Goal: Task Accomplishment & Management: Manage account settings

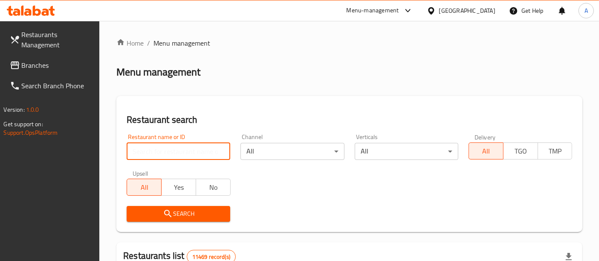
drag, startPoint x: 0, startPoint y: 0, endPoint x: 177, endPoint y: 155, distance: 235.0
click at [177, 155] on input "search" at bounding box center [179, 151] width 104 height 17
paste input "648266"
type input "648266"
click button "Search" at bounding box center [179, 214] width 104 height 16
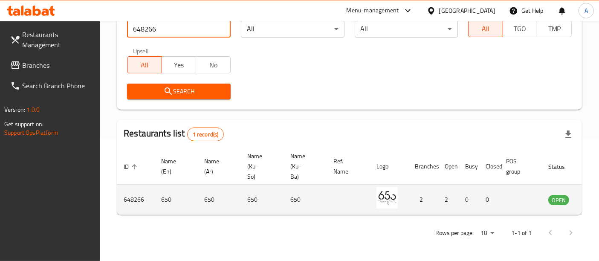
scroll to position [0, 33]
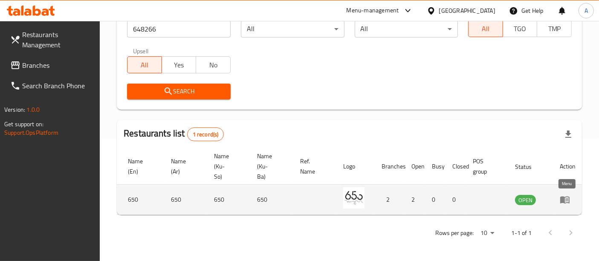
click at [562, 200] on icon "enhanced table" at bounding box center [564, 200] width 9 height 7
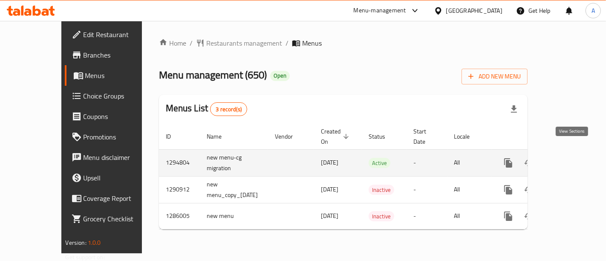
click at [577, 158] on link "enhanced table" at bounding box center [570, 163] width 20 height 20
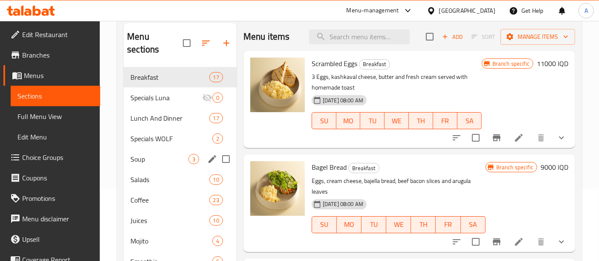
scroll to position [73, 0]
click at [493, 136] on icon "Branch-specific-item" at bounding box center [497, 137] width 8 height 7
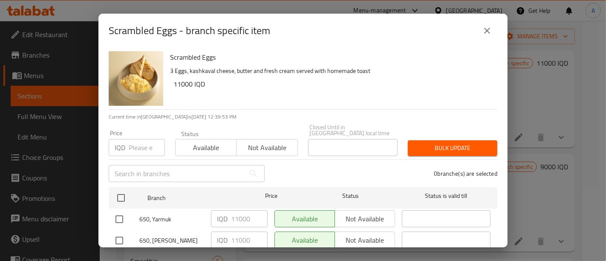
click at [491, 29] on icon "close" at bounding box center [487, 31] width 10 height 10
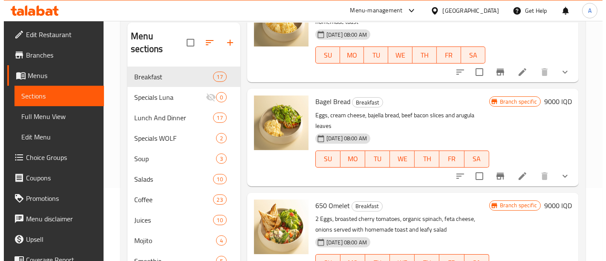
scroll to position [78, 0]
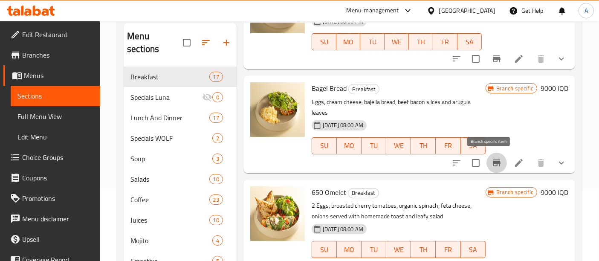
click at [492, 165] on icon "Branch-specific-item" at bounding box center [497, 163] width 10 height 10
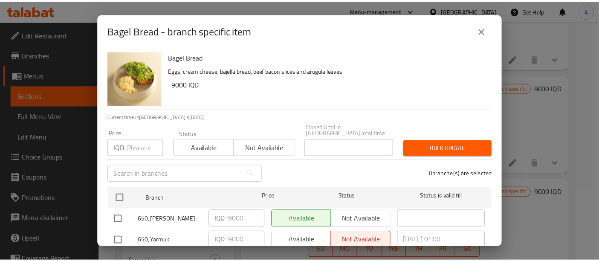
scroll to position [20, 0]
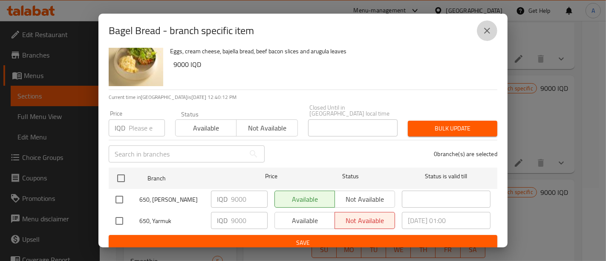
click at [483, 25] on button "close" at bounding box center [487, 30] width 20 height 20
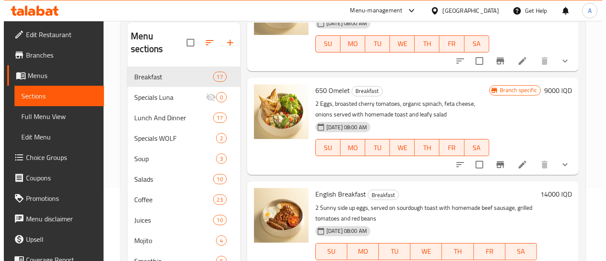
scroll to position [181, 0]
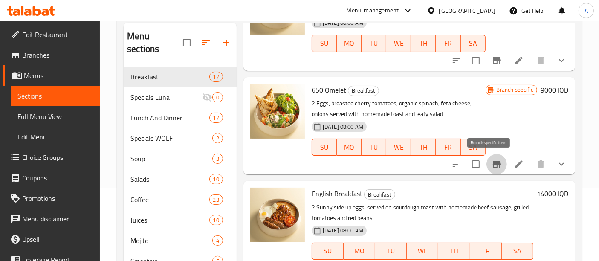
click at [492, 165] on icon "Branch-specific-item" at bounding box center [497, 164] width 10 height 10
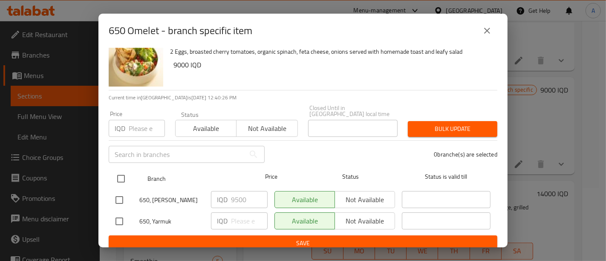
scroll to position [20, 0]
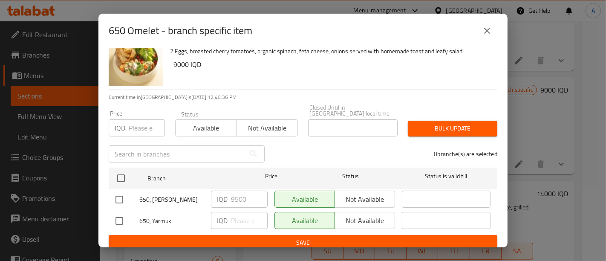
click at [491, 31] on icon "close" at bounding box center [487, 31] width 10 height 10
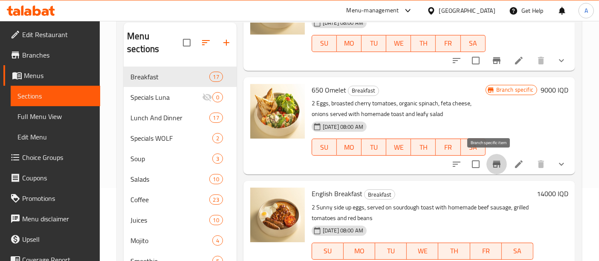
click at [493, 161] on icon "Branch-specific-item" at bounding box center [497, 164] width 10 height 10
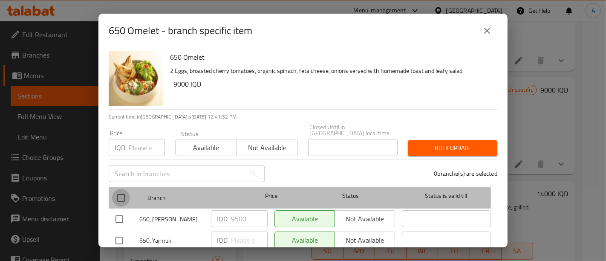
click at [119, 190] on input "checkbox" at bounding box center [121, 198] width 18 height 18
checkbox input "true"
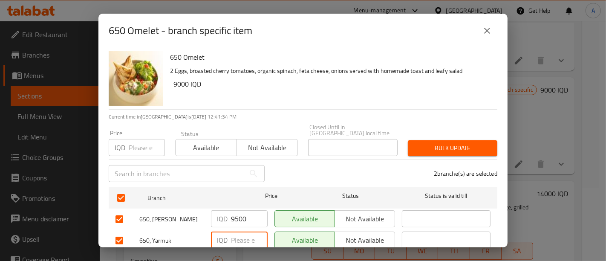
click at [235, 232] on input "number" at bounding box center [249, 240] width 37 height 17
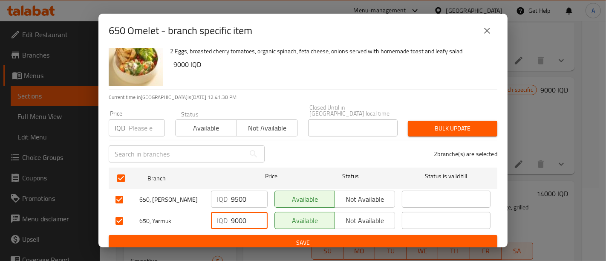
type input "9000"
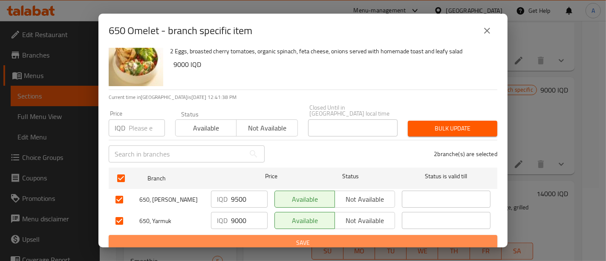
click at [363, 237] on span "Save" at bounding box center [303, 242] width 375 height 11
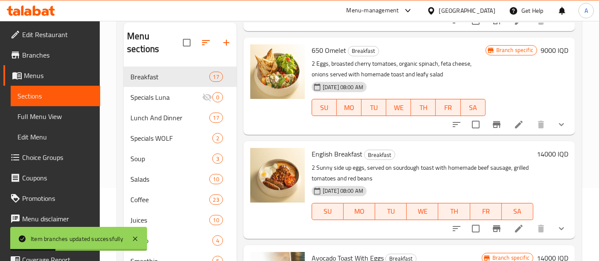
scroll to position [274, 0]
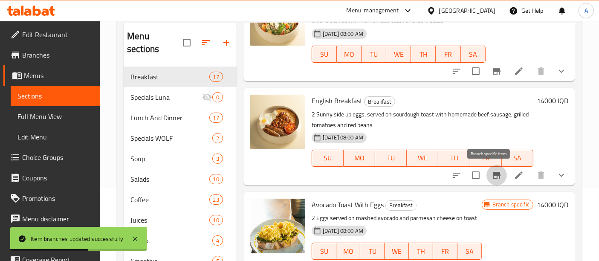
click at [492, 177] on icon "Branch-specific-item" at bounding box center [497, 175] width 10 height 10
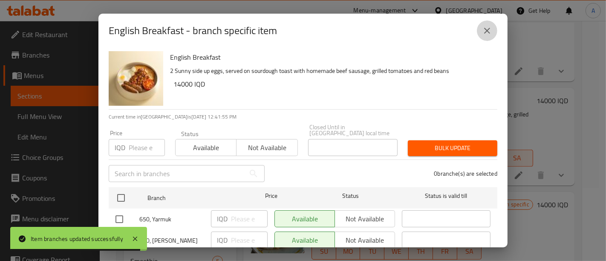
click at [482, 33] on icon "close" at bounding box center [487, 31] width 10 height 10
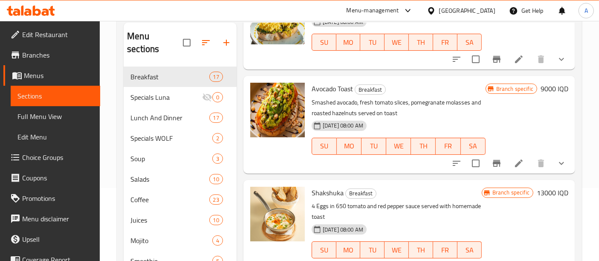
scroll to position [482, 0]
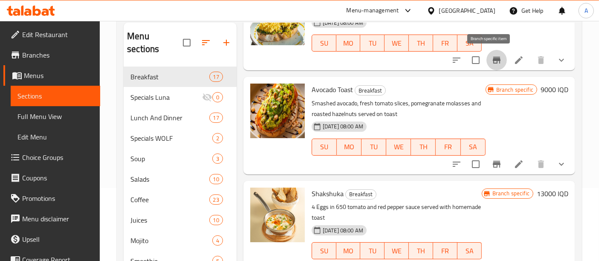
click at [488, 67] on button "Branch-specific-item" at bounding box center [496, 60] width 20 height 20
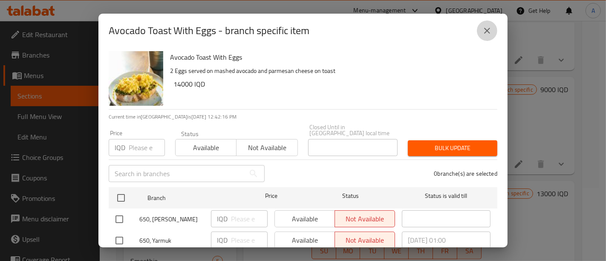
click at [490, 27] on icon "close" at bounding box center [487, 31] width 10 height 10
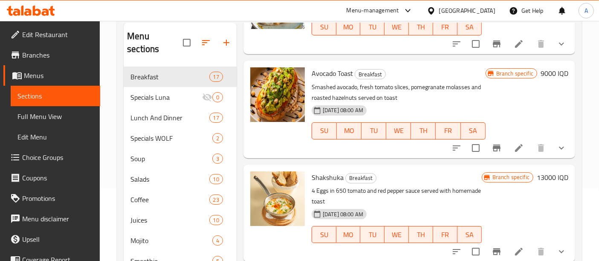
scroll to position [512, 0]
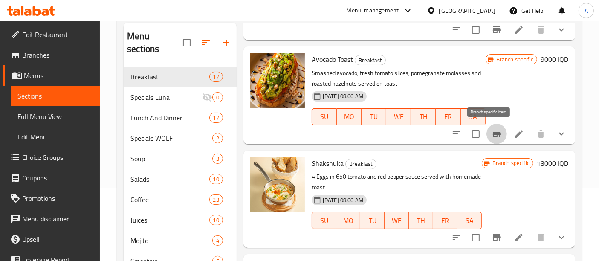
click at [493, 136] on icon "Branch-specific-item" at bounding box center [497, 133] width 8 height 7
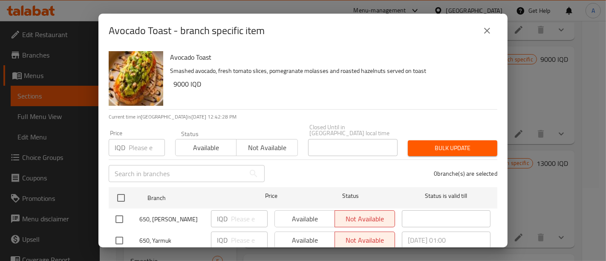
click at [535, 87] on div "Avocado Toast - branch specific item Avocado Toast Smashed avocado, fresh tomat…" at bounding box center [303, 130] width 606 height 261
click at [485, 29] on icon "close" at bounding box center [487, 31] width 10 height 10
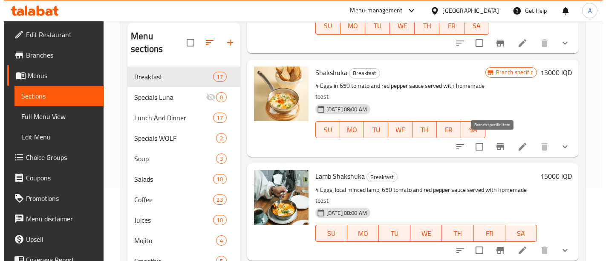
scroll to position [605, 0]
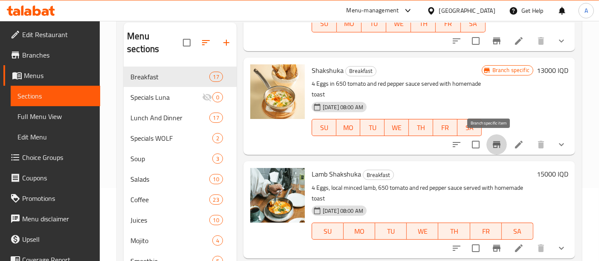
click at [491, 152] on button "Branch-specific-item" at bounding box center [496, 144] width 20 height 20
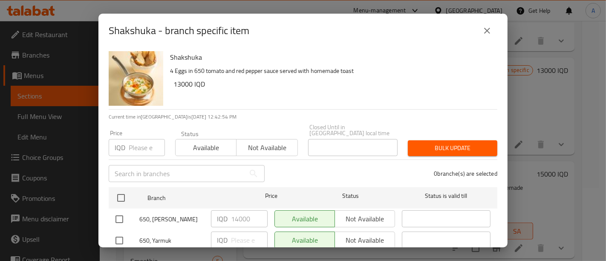
click at [124, 237] on input "checkbox" at bounding box center [119, 241] width 18 height 18
checkbox input "true"
click at [240, 232] on input "number" at bounding box center [249, 240] width 37 height 17
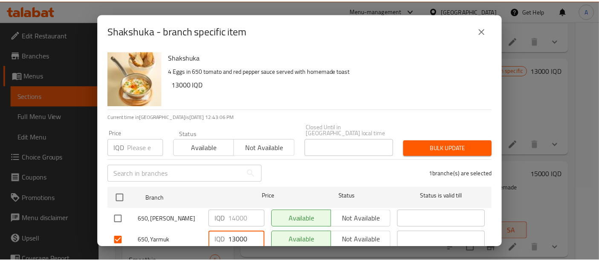
scroll to position [20, 0]
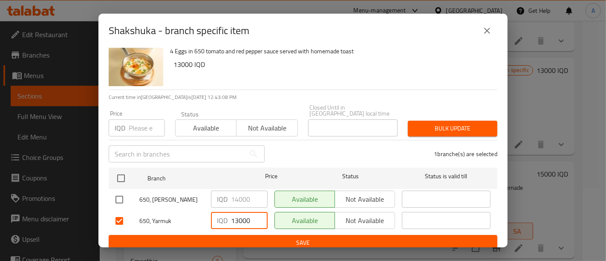
type input "13000"
click at [307, 244] on button "Save" at bounding box center [303, 243] width 389 height 16
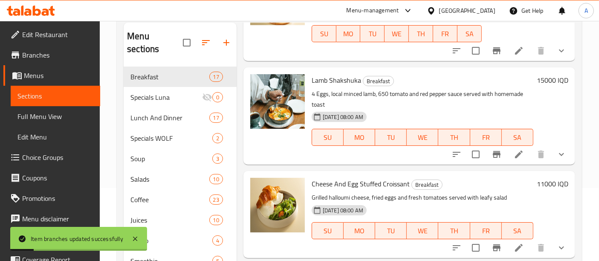
scroll to position [701, 0]
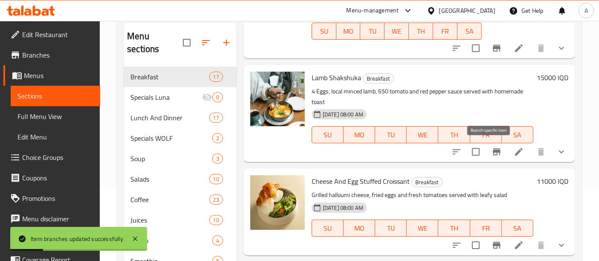
click at [493, 152] on icon "Branch-specific-item" at bounding box center [497, 151] width 8 height 7
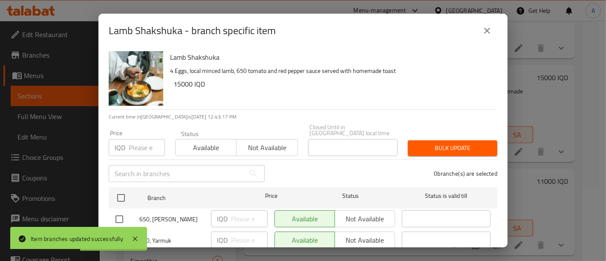
click at [484, 28] on icon "close" at bounding box center [487, 31] width 10 height 10
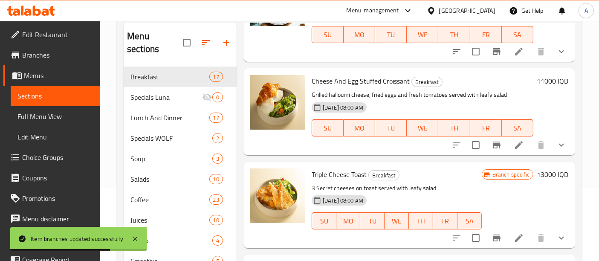
scroll to position [802, 0]
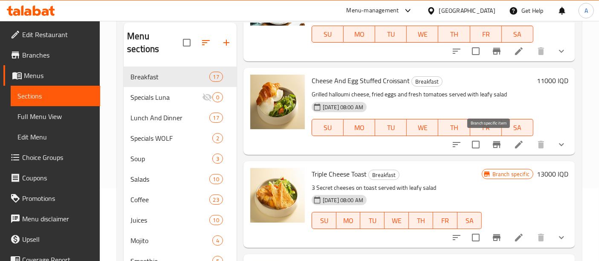
click at [492, 145] on icon "Branch-specific-item" at bounding box center [497, 144] width 10 height 10
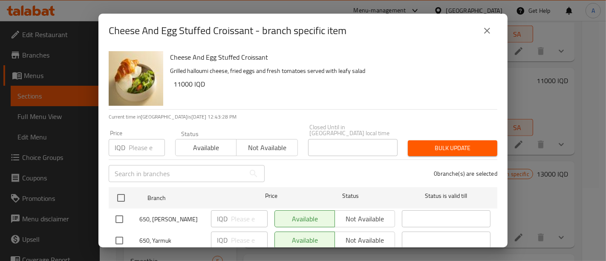
click at [484, 32] on icon "close" at bounding box center [487, 31] width 10 height 10
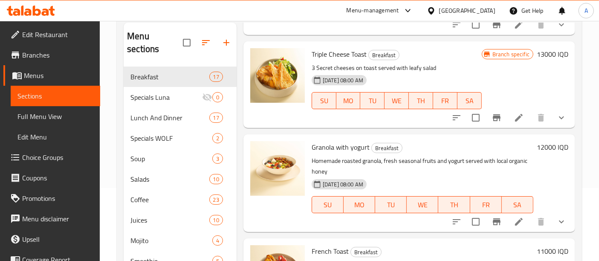
scroll to position [922, 0]
click at [493, 116] on icon "Branch-specific-item" at bounding box center [497, 117] width 8 height 7
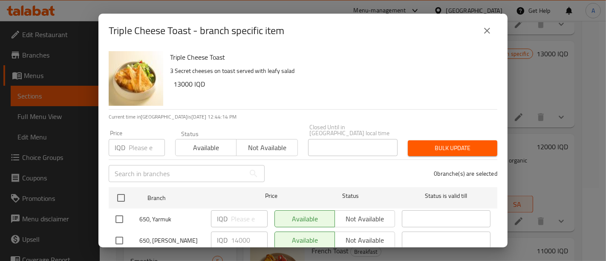
click at [120, 212] on input "checkbox" at bounding box center [119, 219] width 18 height 18
checkbox input "true"
click at [234, 212] on input "number" at bounding box center [249, 218] width 37 height 17
click at [489, 33] on icon "close" at bounding box center [487, 31] width 10 height 10
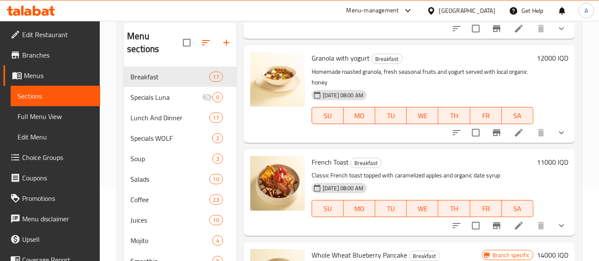
scroll to position [1029, 0]
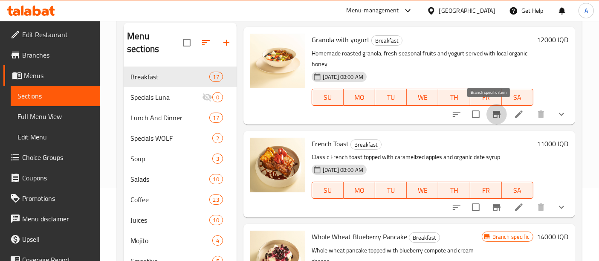
click at [493, 116] on icon "Branch-specific-item" at bounding box center [497, 114] width 8 height 7
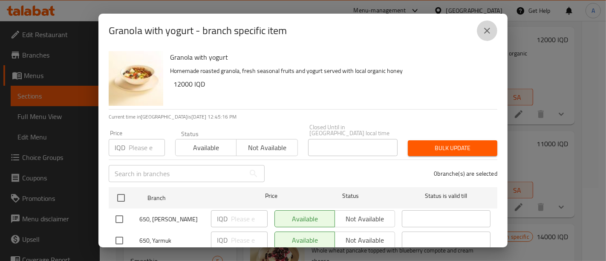
click at [492, 26] on icon "close" at bounding box center [487, 31] width 10 height 10
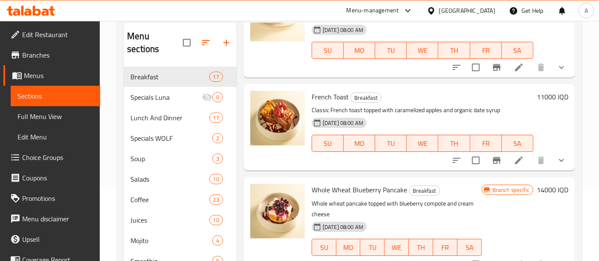
scroll to position [1077, 0]
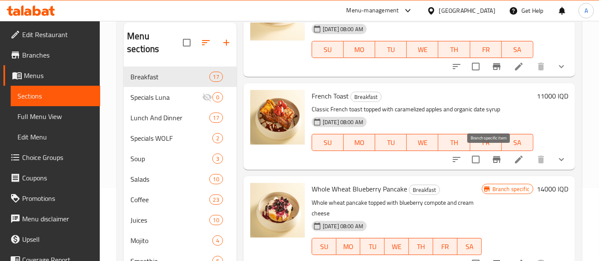
click at [493, 159] on icon "Branch-specific-item" at bounding box center [497, 159] width 8 height 7
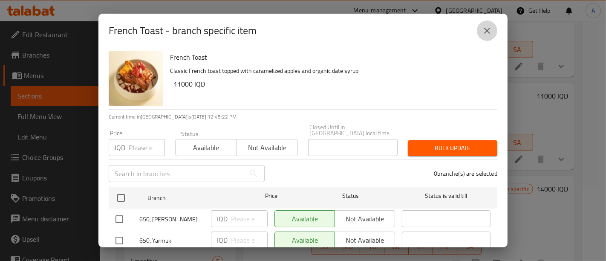
click at [489, 30] on icon "close" at bounding box center [487, 31] width 10 height 10
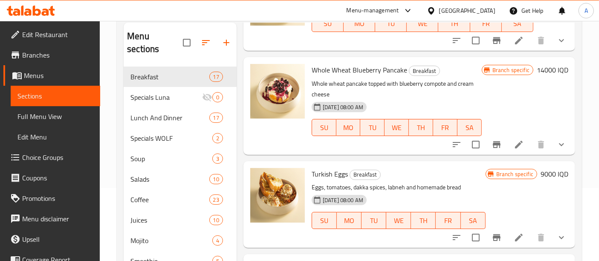
scroll to position [1197, 0]
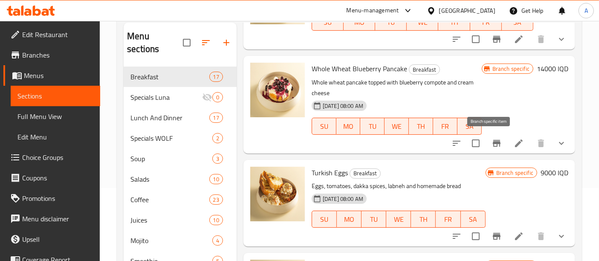
click at [488, 136] on button "Branch-specific-item" at bounding box center [496, 143] width 20 height 20
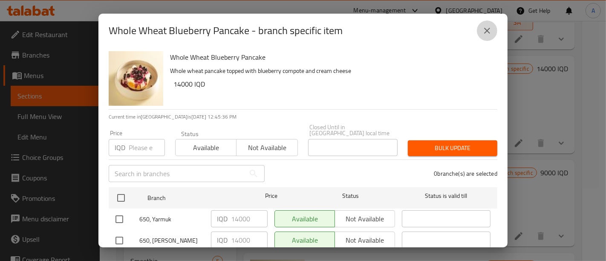
click at [492, 33] on button "close" at bounding box center [487, 30] width 20 height 20
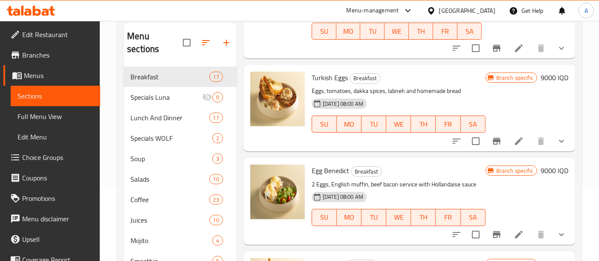
scroll to position [1293, 0]
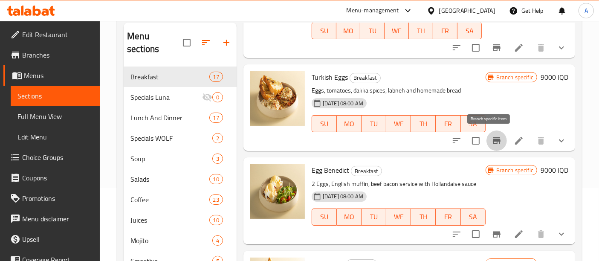
click at [494, 141] on icon "Branch-specific-item" at bounding box center [497, 141] width 10 height 10
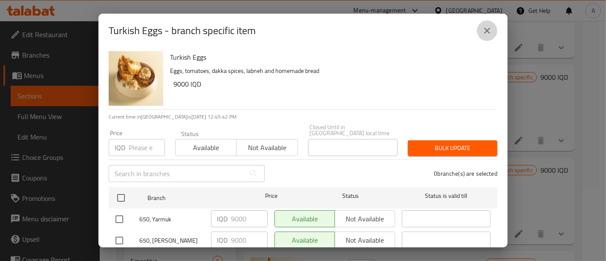
click at [488, 31] on icon "close" at bounding box center [487, 31] width 6 height 6
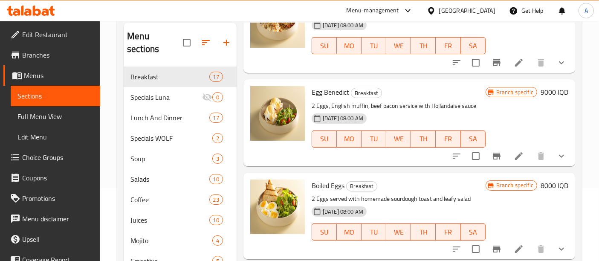
scroll to position [1372, 0]
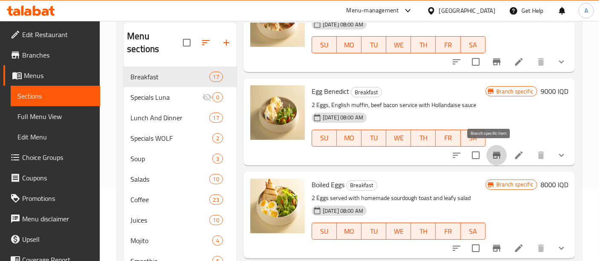
click at [493, 155] on icon "Branch-specific-item" at bounding box center [497, 155] width 8 height 7
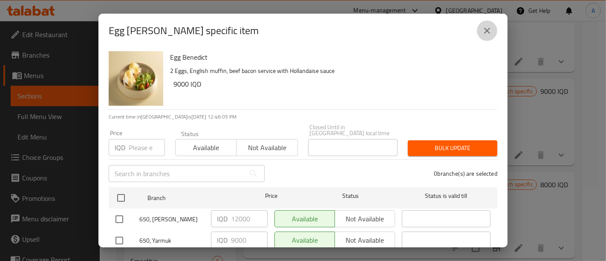
click at [484, 30] on icon "close" at bounding box center [487, 31] width 10 height 10
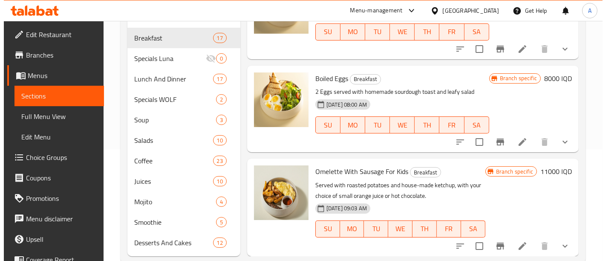
scroll to position [119, 0]
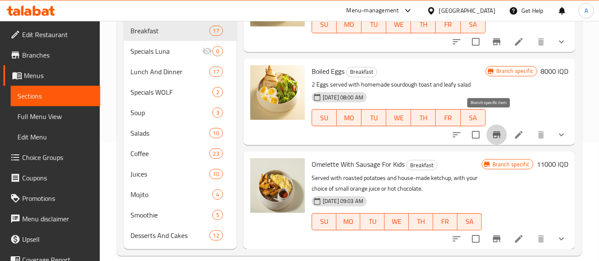
click at [493, 131] on icon "Branch-specific-item" at bounding box center [497, 134] width 8 height 7
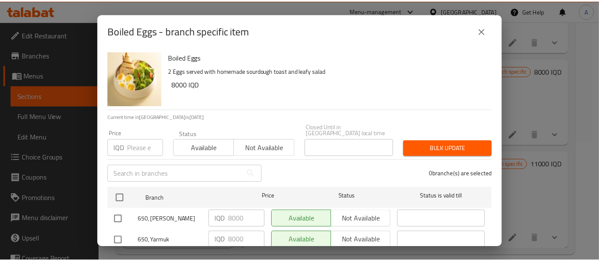
scroll to position [20, 0]
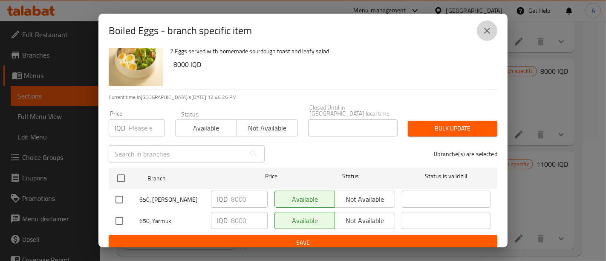
click at [489, 30] on icon "close" at bounding box center [487, 31] width 10 height 10
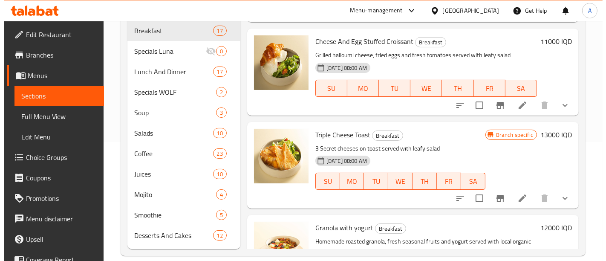
scroll to position [795, 0]
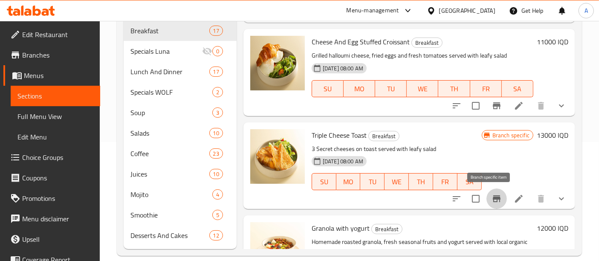
click at [493, 198] on icon "Branch-specific-item" at bounding box center [497, 198] width 8 height 7
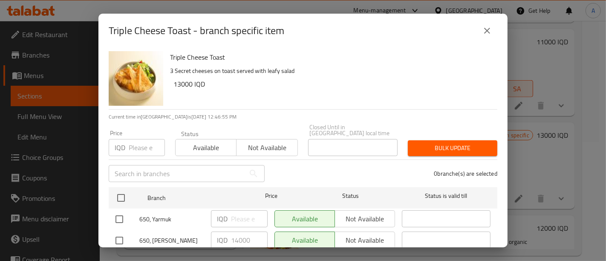
click at [121, 210] on input "checkbox" at bounding box center [119, 219] width 18 height 18
checkbox input "true"
click at [241, 228] on div "IQD 14000 ​" at bounding box center [240, 240] width 64 height 25
click at [240, 218] on input "number" at bounding box center [249, 218] width 37 height 17
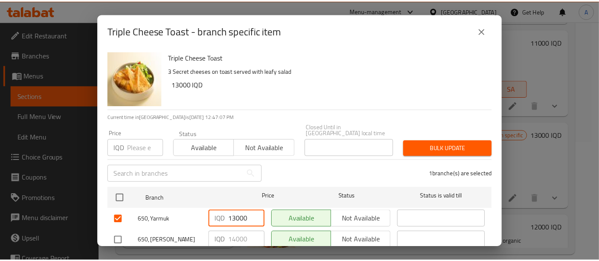
scroll to position [20, 0]
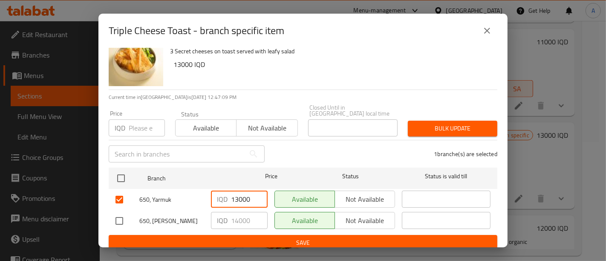
type input "13000"
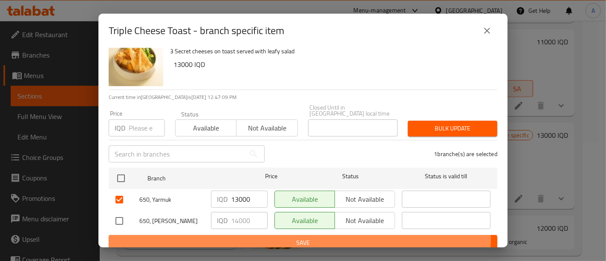
click at [287, 237] on span "Save" at bounding box center [303, 242] width 375 height 11
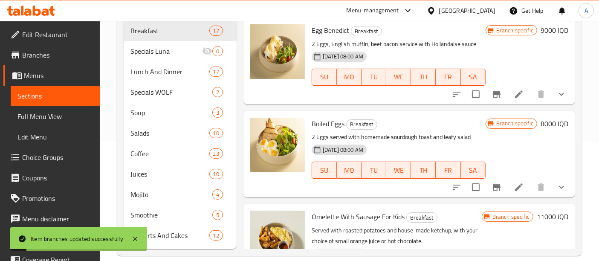
scroll to position [1450, 0]
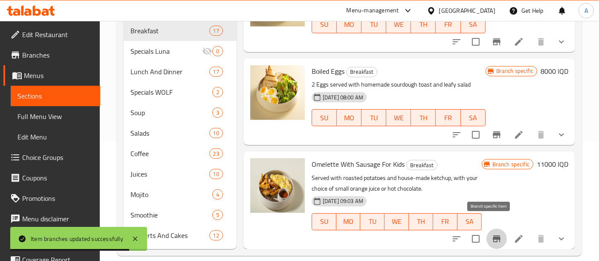
click at [492, 234] on icon "Branch-specific-item" at bounding box center [497, 239] width 10 height 10
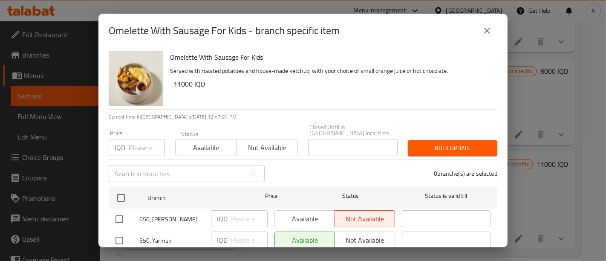
click at [492, 29] on icon "close" at bounding box center [487, 31] width 10 height 10
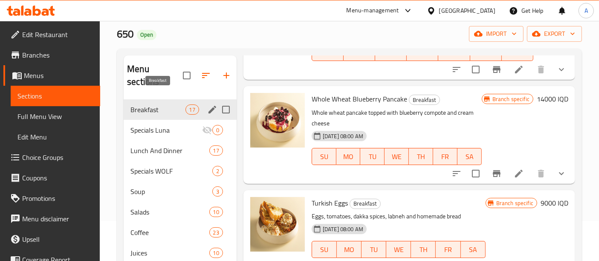
scroll to position [9, 0]
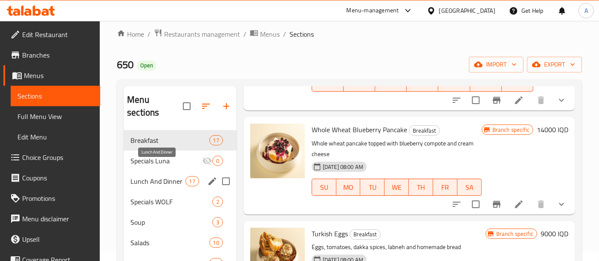
click at [152, 176] on span "Lunch And Dinner" at bounding box center [157, 181] width 55 height 10
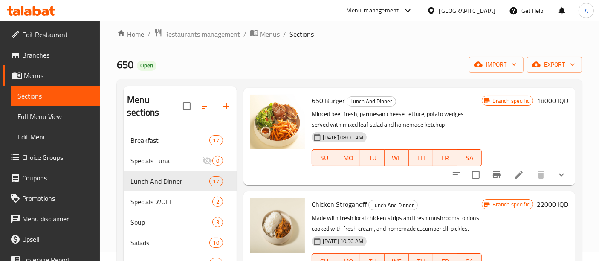
scroll to position [27, 0]
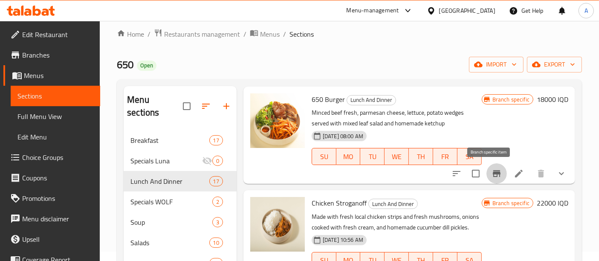
click at [493, 172] on icon "Branch-specific-item" at bounding box center [497, 173] width 8 height 7
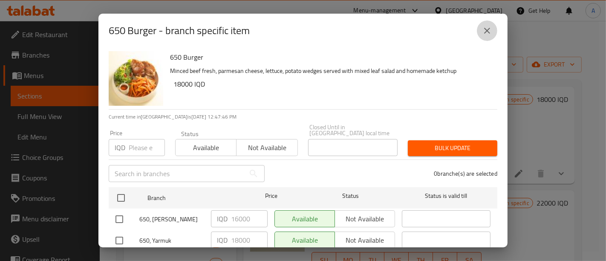
click at [487, 31] on icon "close" at bounding box center [487, 31] width 10 height 10
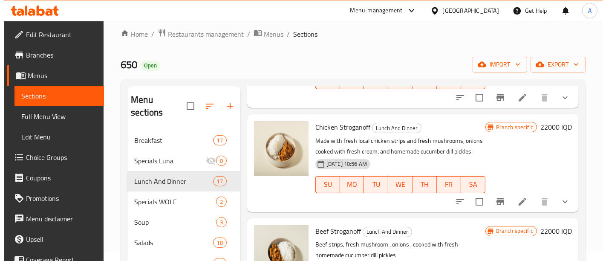
scroll to position [121, 0]
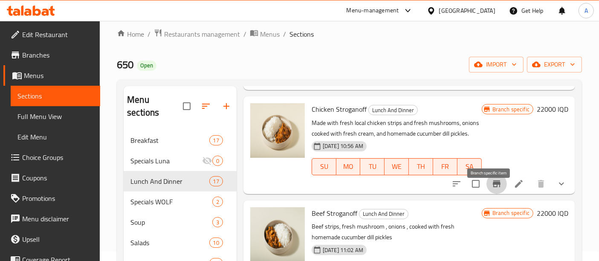
click at [493, 187] on icon "Branch-specific-item" at bounding box center [497, 183] width 8 height 7
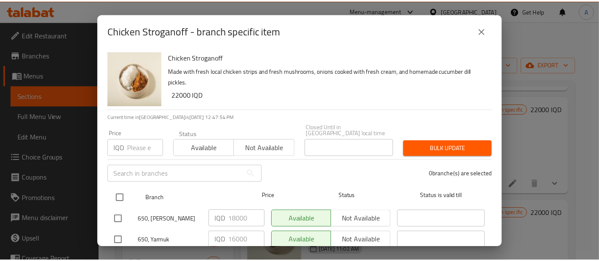
scroll to position [20, 0]
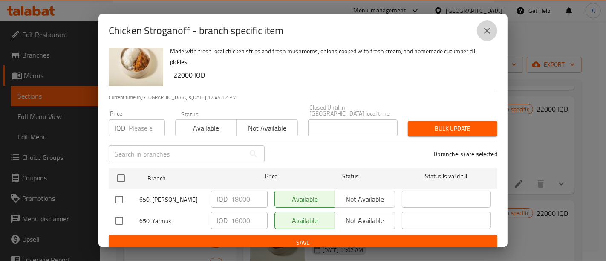
click at [484, 30] on icon "close" at bounding box center [487, 31] width 10 height 10
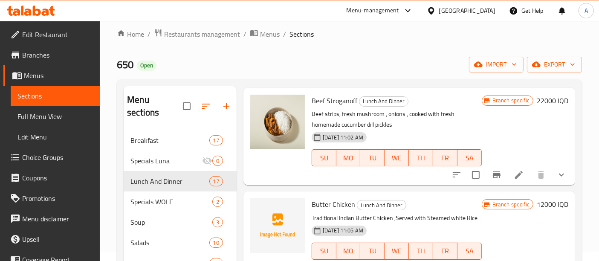
scroll to position [235, 0]
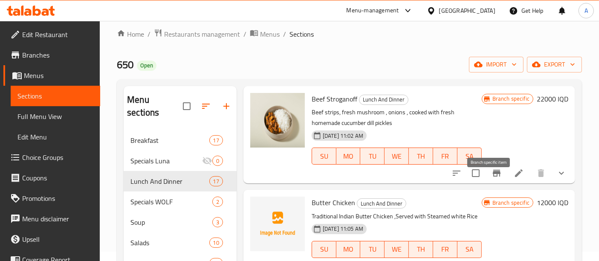
click at [493, 177] on icon "Branch-specific-item" at bounding box center [497, 173] width 8 height 7
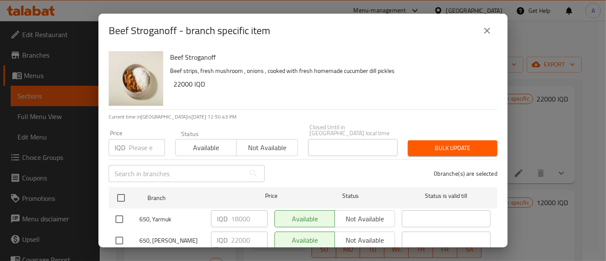
click at [482, 33] on icon "close" at bounding box center [487, 31] width 10 height 10
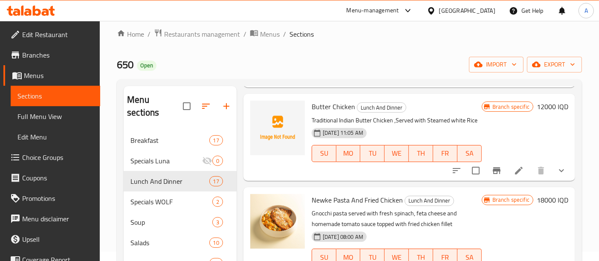
scroll to position [341, 0]
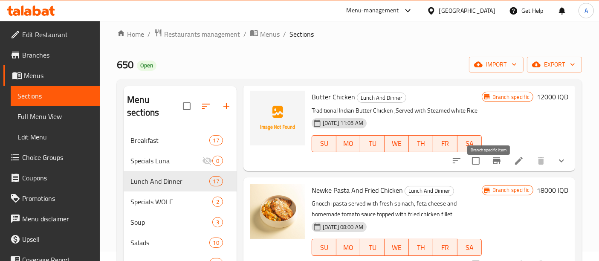
click at [493, 171] on button "Branch-specific-item" at bounding box center [496, 161] width 20 height 20
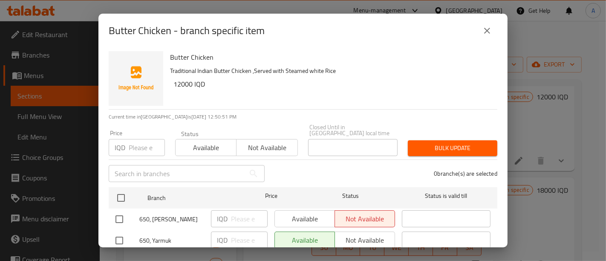
click at [485, 26] on icon "close" at bounding box center [487, 31] width 10 height 10
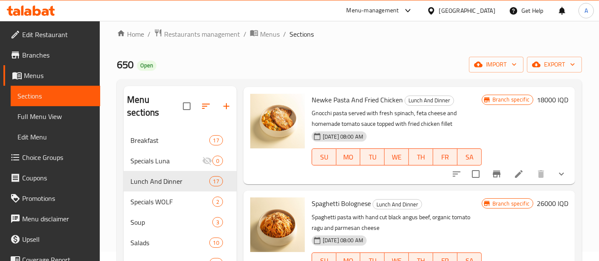
scroll to position [437, 0]
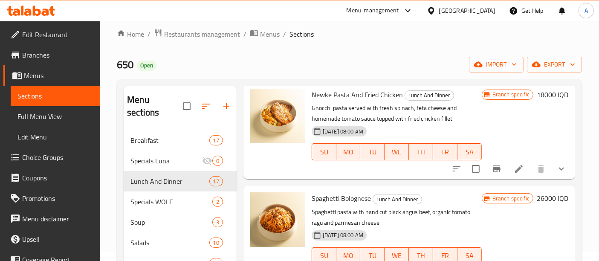
click at [507, 177] on li at bounding box center [519, 168] width 24 height 15
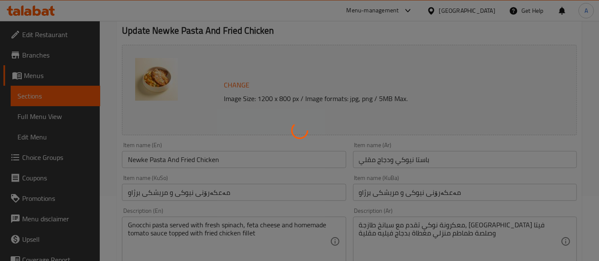
scroll to position [69, 0]
type input "الإضافات:"
type input "زیادە:"
type input "0"
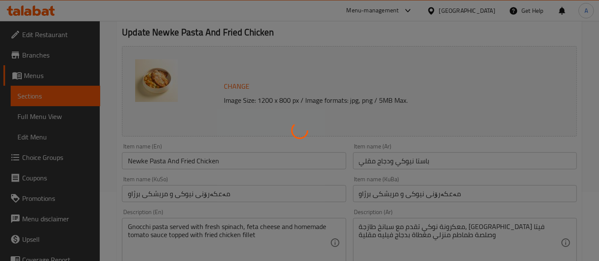
type input "1"
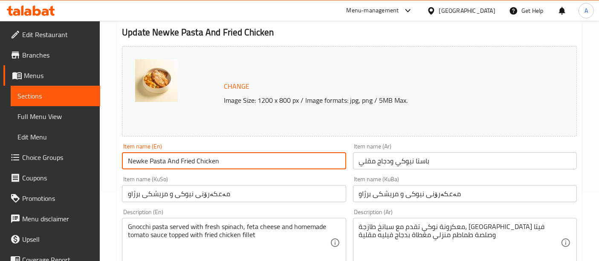
click at [130, 160] on input "Newke Pasta And Fried Chicken" at bounding box center [234, 160] width 224 height 17
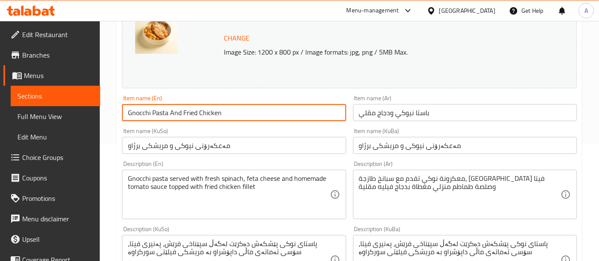
scroll to position [119, 0]
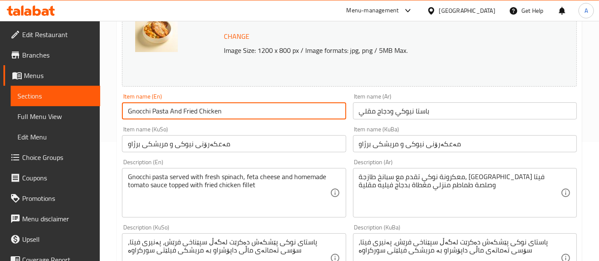
type input "Gnocchi Pasta And Fried Chicken"
click at [114, 163] on div "Home / Restaurants management / Menus / Sections / item / update Lunch And Dinn…" at bounding box center [349, 265] width 499 height 727
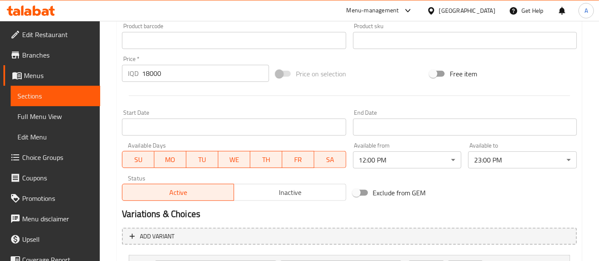
scroll to position [485, 0]
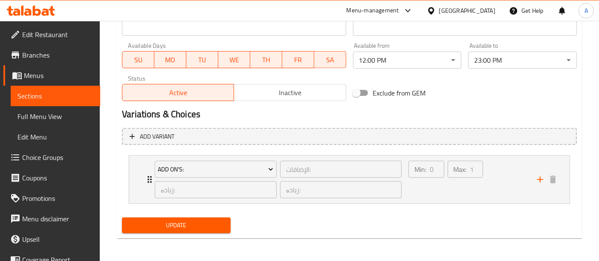
click at [179, 222] on span "Update" at bounding box center [176, 225] width 95 height 11
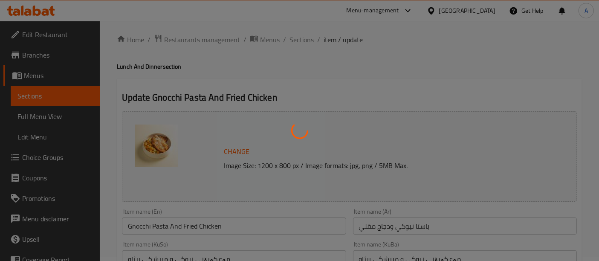
scroll to position [0, 0]
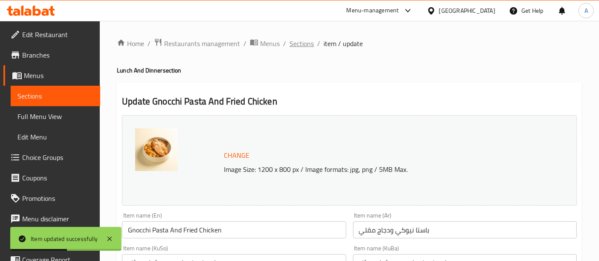
click at [308, 46] on span "Sections" at bounding box center [302, 43] width 24 height 10
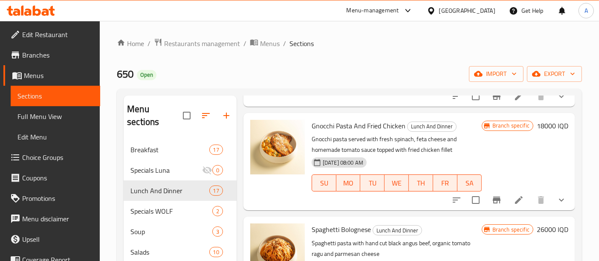
scroll to position [447, 0]
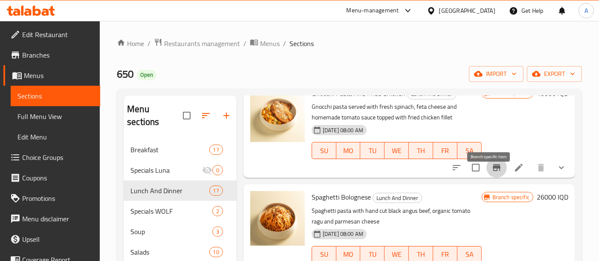
click at [492, 173] on icon "Branch-specific-item" at bounding box center [497, 167] width 10 height 10
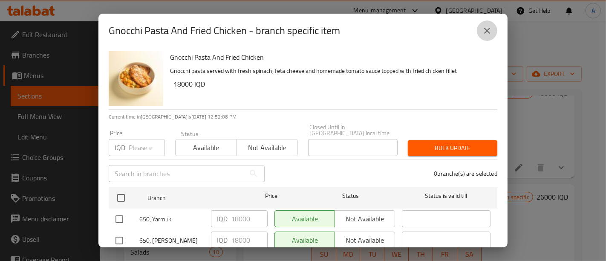
click at [492, 22] on button "close" at bounding box center [487, 30] width 20 height 20
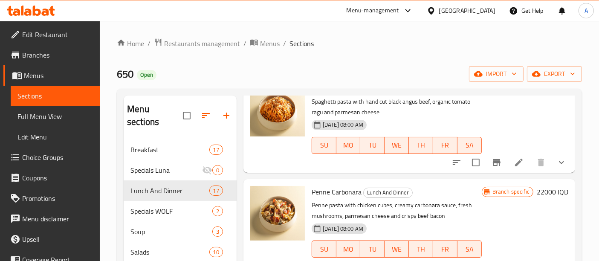
scroll to position [557, 0]
click at [510, 165] on li at bounding box center [519, 161] width 24 height 15
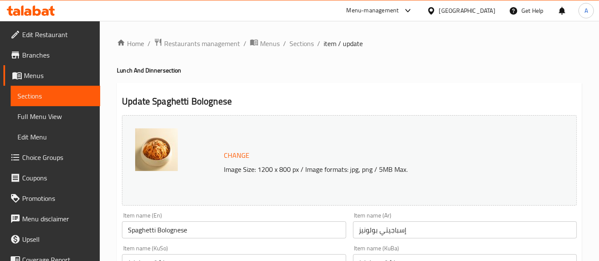
drag, startPoint x: 297, startPoint y: 42, endPoint x: 307, endPoint y: 56, distance: 17.4
click at [297, 42] on span "Sections" at bounding box center [302, 43] width 24 height 10
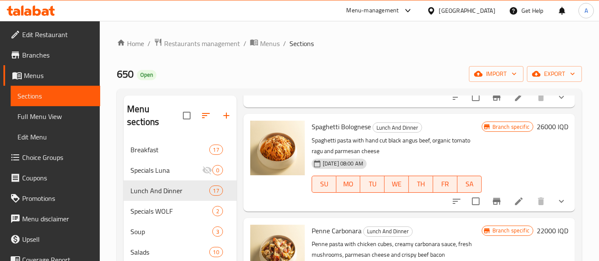
scroll to position [540, 0]
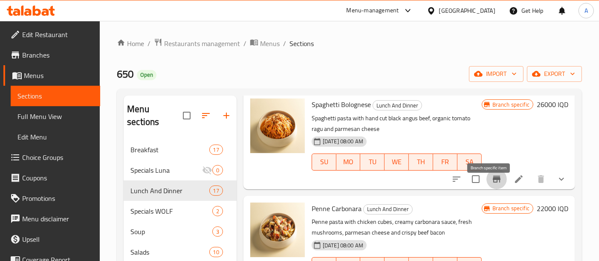
click at [493, 182] on icon "Branch-specific-item" at bounding box center [497, 179] width 8 height 7
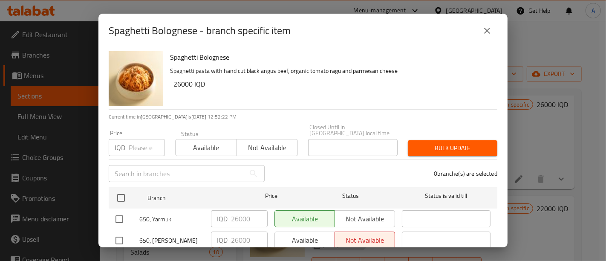
click at [487, 30] on icon "close" at bounding box center [487, 31] width 6 height 6
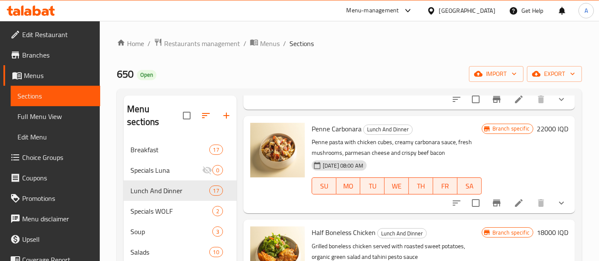
scroll to position [625, 0]
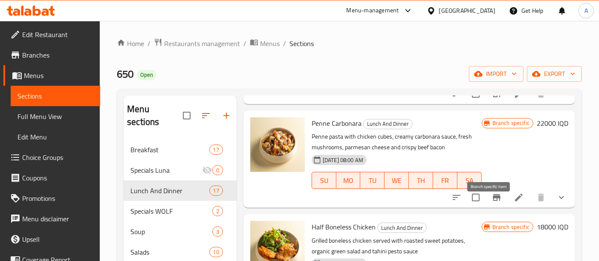
click at [493, 201] on icon "Branch-specific-item" at bounding box center [497, 197] width 8 height 7
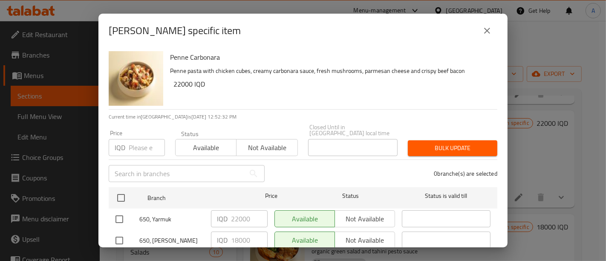
click at [486, 35] on icon "close" at bounding box center [487, 31] width 10 height 10
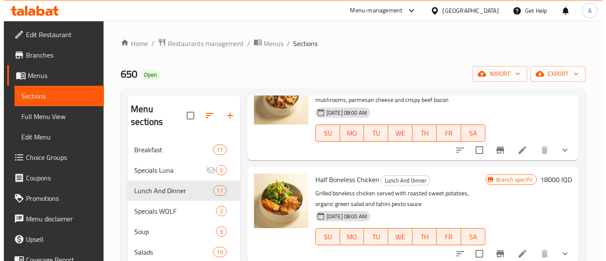
scroll to position [711, 0]
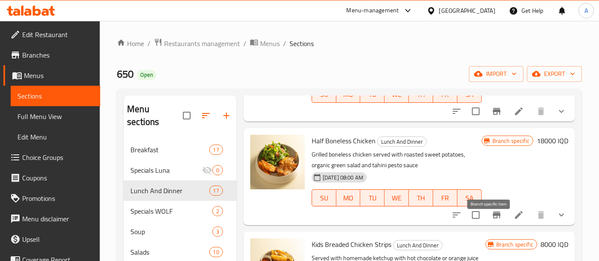
click at [492, 220] on icon "Branch-specific-item" at bounding box center [497, 215] width 10 height 10
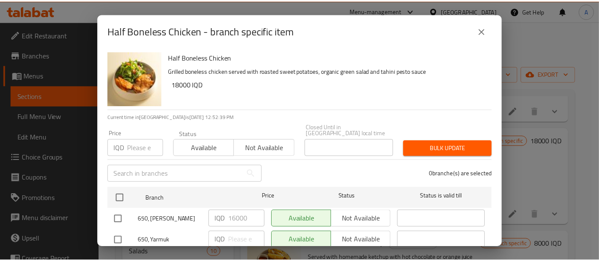
scroll to position [20, 0]
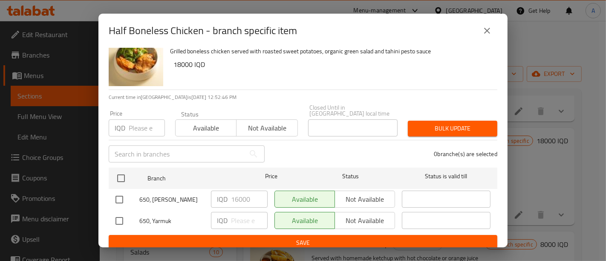
click at [125, 214] on input "checkbox" at bounding box center [119, 221] width 18 height 18
checkbox input "true"
click at [236, 217] on input "number" at bounding box center [249, 220] width 37 height 17
type input "18000"
click at [270, 237] on span "Save" at bounding box center [303, 242] width 375 height 11
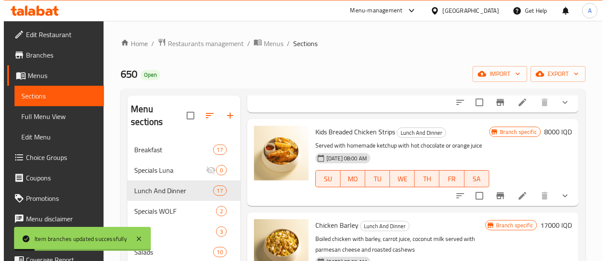
scroll to position [825, 0]
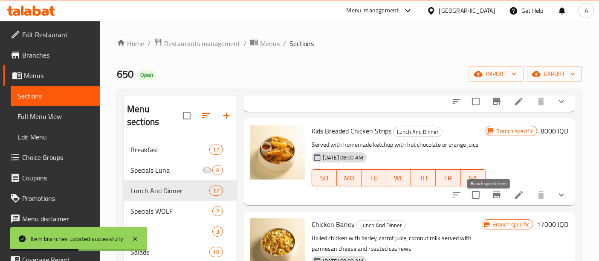
click at [492, 200] on icon "Branch-specific-item" at bounding box center [497, 195] width 10 height 10
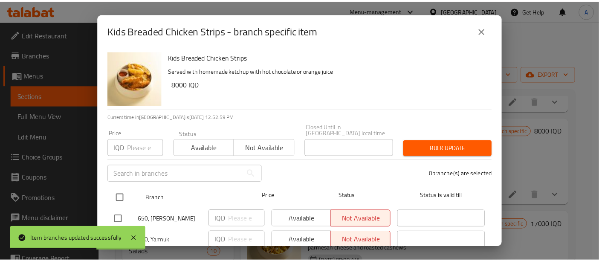
scroll to position [20, 0]
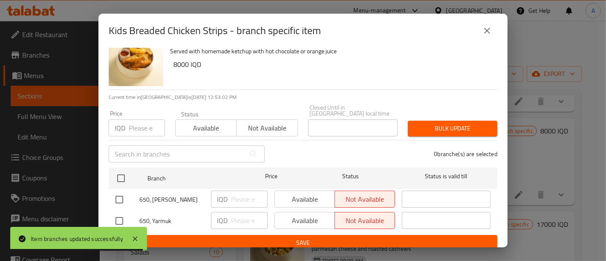
click at [486, 30] on icon "close" at bounding box center [487, 31] width 6 height 6
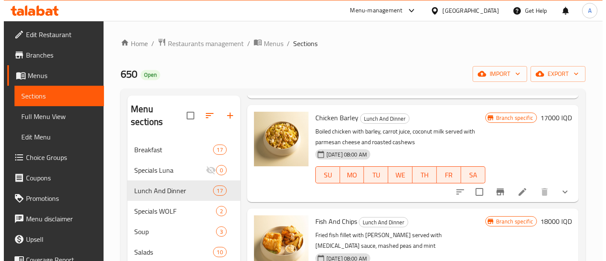
scroll to position [932, 0]
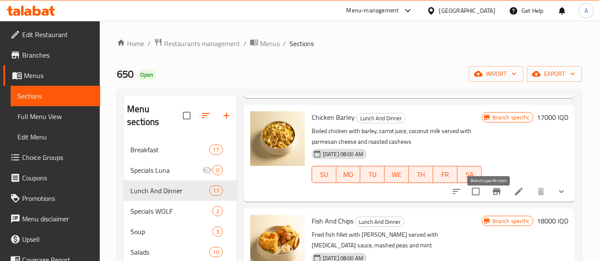
click at [492, 197] on icon "Branch-specific-item" at bounding box center [497, 191] width 10 height 10
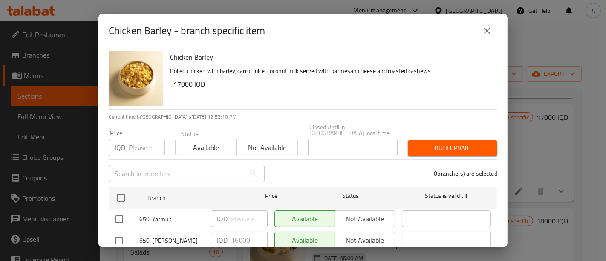
click at [119, 212] on input "checkbox" at bounding box center [119, 219] width 18 height 18
checkbox input "true"
click at [235, 218] on input "number" at bounding box center [249, 218] width 37 height 17
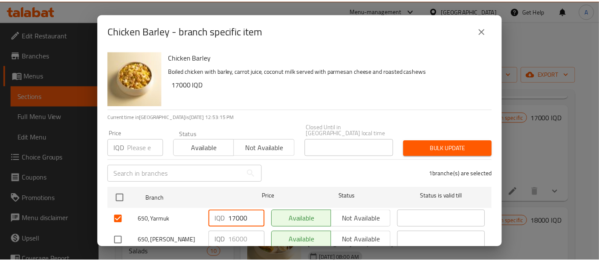
scroll to position [20, 0]
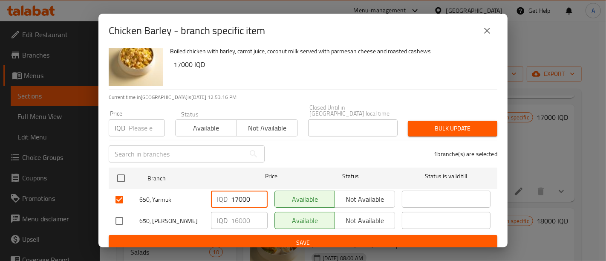
type input "17000"
click at [242, 237] on span "Save" at bounding box center [303, 242] width 375 height 11
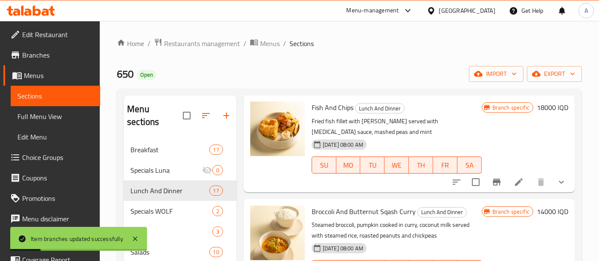
scroll to position [1040, 0]
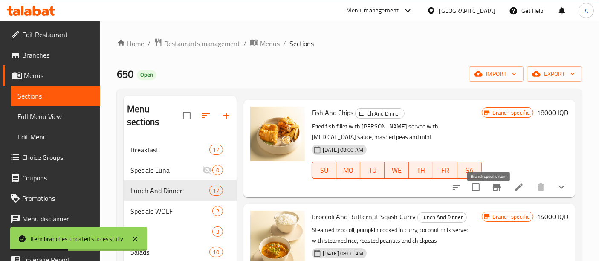
click at [493, 191] on icon "Branch-specific-item" at bounding box center [497, 187] width 8 height 7
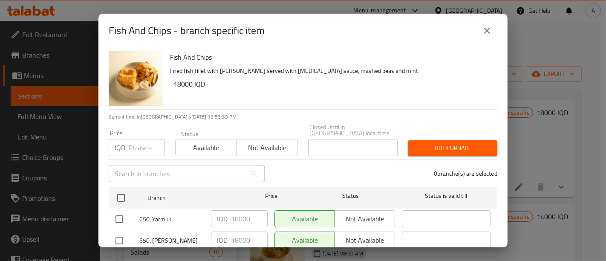
click at [486, 33] on icon "close" at bounding box center [487, 31] width 10 height 10
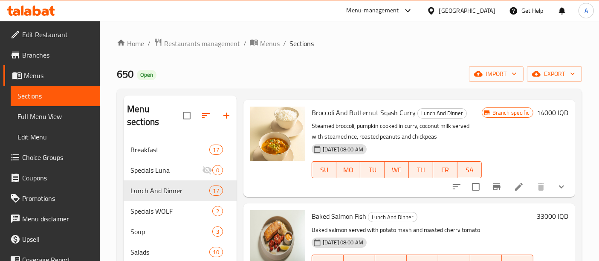
scroll to position [1145, 0]
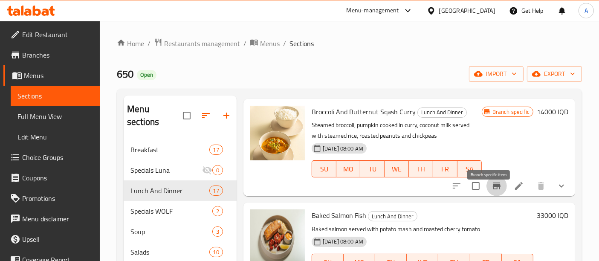
click at [492, 191] on icon "Branch-specific-item" at bounding box center [497, 186] width 10 height 10
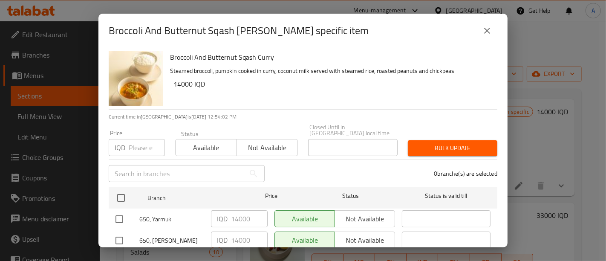
click at [483, 35] on icon "close" at bounding box center [487, 31] width 10 height 10
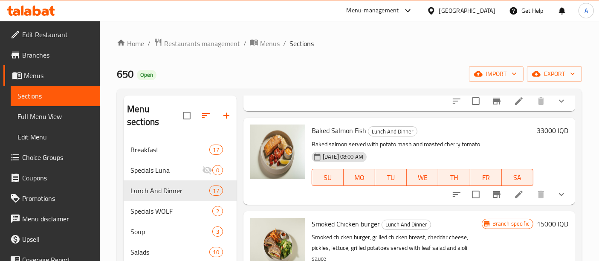
scroll to position [1234, 0]
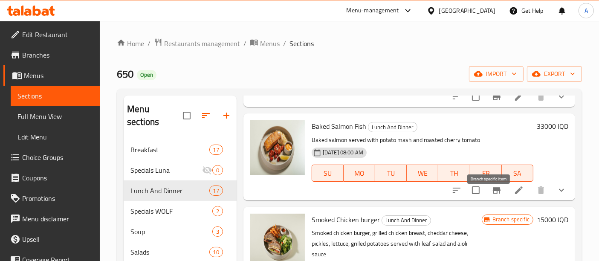
click at [492, 195] on icon "Branch-specific-item" at bounding box center [497, 190] width 10 height 10
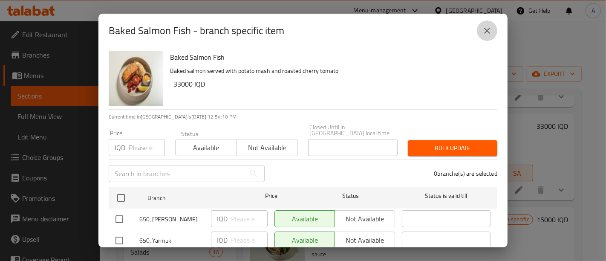
click at [487, 33] on icon "close" at bounding box center [487, 31] width 10 height 10
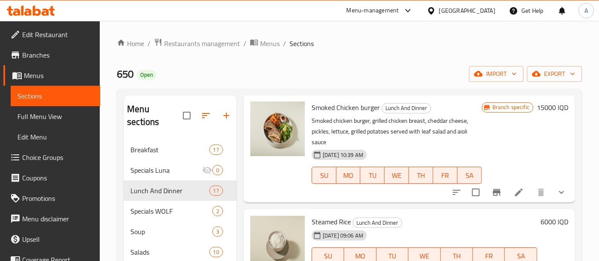
scroll to position [1346, 0]
click at [493, 196] on icon "Branch-specific-item" at bounding box center [497, 192] width 8 height 7
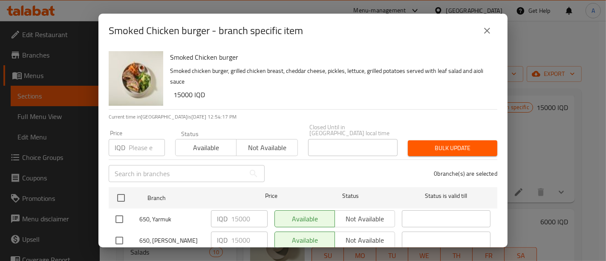
click at [493, 32] on button "close" at bounding box center [487, 30] width 20 height 20
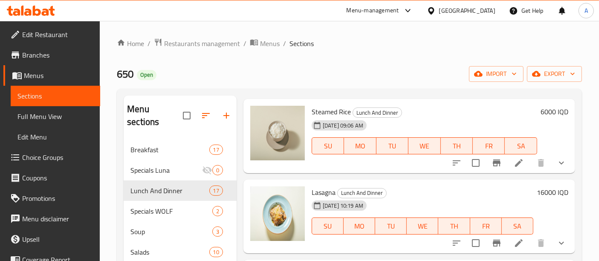
scroll to position [1458, 0]
click at [491, 173] on button "Branch-specific-item" at bounding box center [496, 163] width 20 height 20
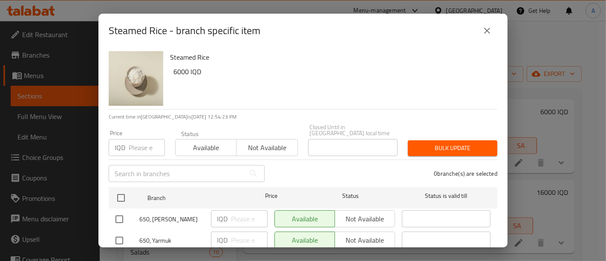
click at [484, 31] on icon "close" at bounding box center [487, 31] width 10 height 10
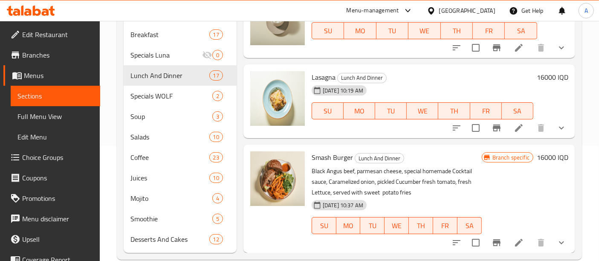
scroll to position [116, 0]
click at [493, 124] on icon "Branch-specific-item" at bounding box center [497, 127] width 8 height 7
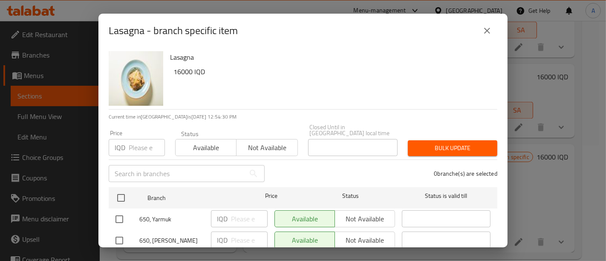
click at [494, 31] on button "close" at bounding box center [487, 30] width 20 height 20
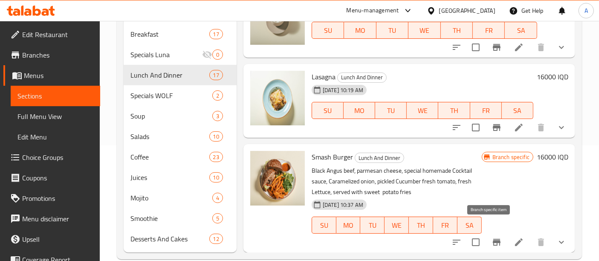
click at [494, 237] on icon "Branch-specific-item" at bounding box center [497, 242] width 10 height 10
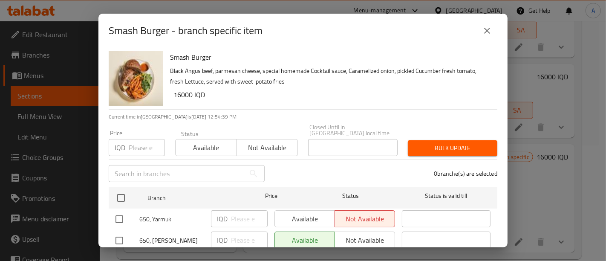
drag, startPoint x: 485, startPoint y: 34, endPoint x: 489, endPoint y: 32, distance: 4.6
click at [489, 32] on icon "close" at bounding box center [487, 31] width 10 height 10
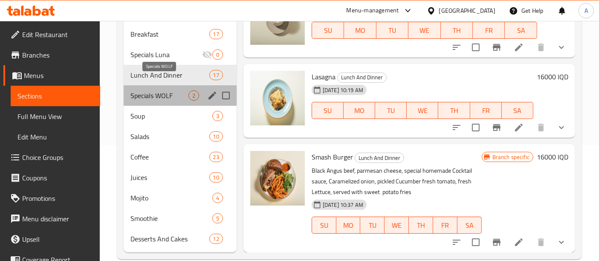
click at [151, 90] on span "Specials WOLF" at bounding box center [159, 95] width 58 height 10
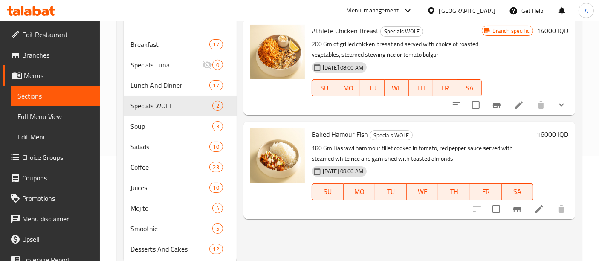
scroll to position [106, 0]
click at [515, 110] on li at bounding box center [519, 104] width 24 height 15
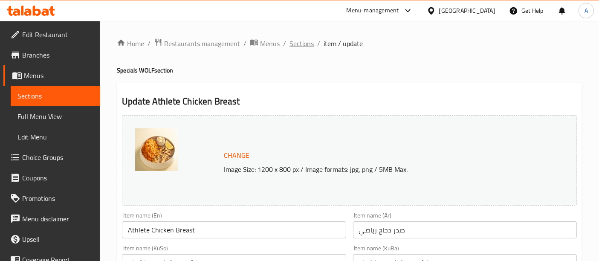
click at [299, 41] on span "Sections" at bounding box center [302, 43] width 24 height 10
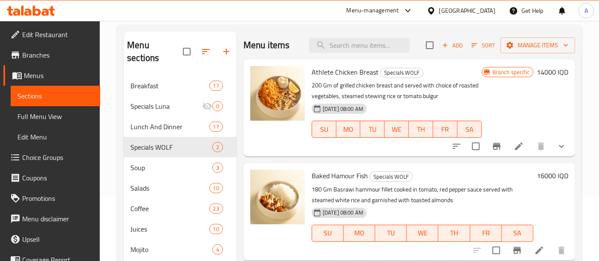
scroll to position [119, 0]
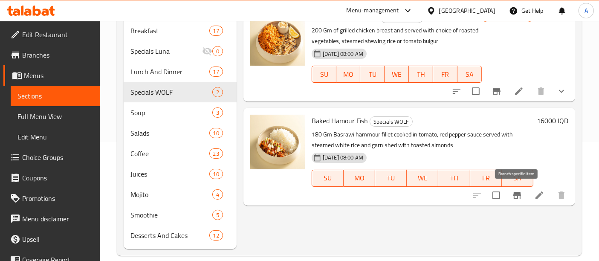
click at [518, 192] on icon "Branch-specific-item" at bounding box center [517, 195] width 8 height 7
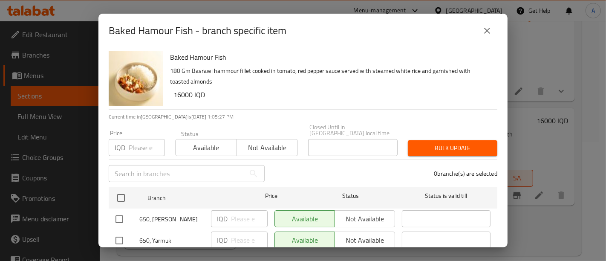
click at [484, 35] on icon "close" at bounding box center [487, 31] width 10 height 10
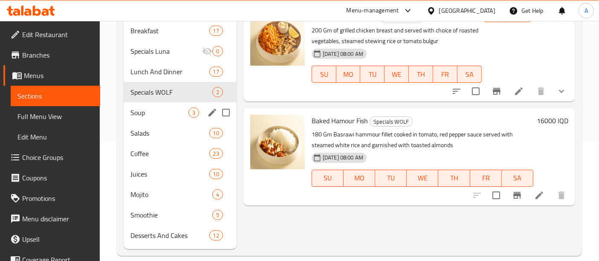
click at [174, 107] on span "Soup" at bounding box center [159, 112] width 58 height 10
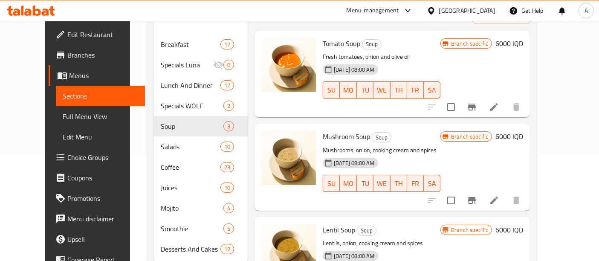
scroll to position [119, 0]
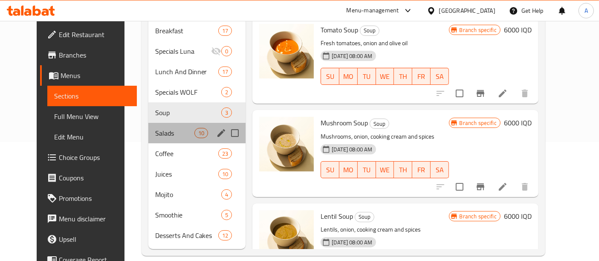
click at [174, 123] on div "Salads 10" at bounding box center [197, 133] width 98 height 20
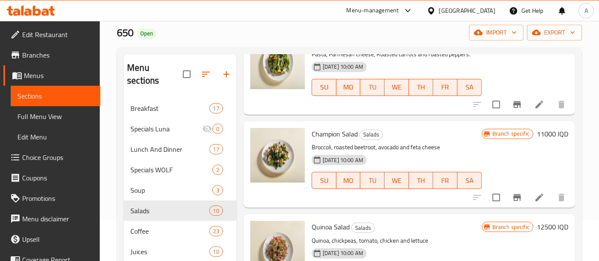
scroll to position [565, 0]
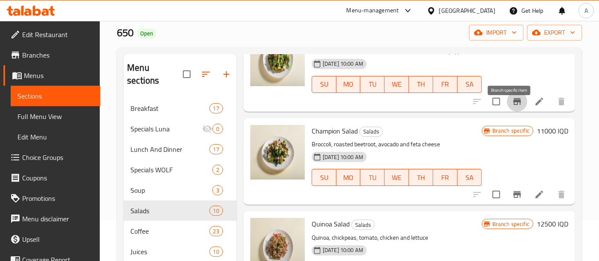
click at [512, 107] on icon "Branch-specific-item" at bounding box center [517, 101] width 10 height 10
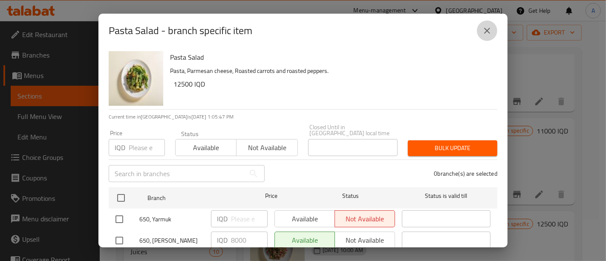
click at [491, 29] on icon "close" at bounding box center [487, 31] width 10 height 10
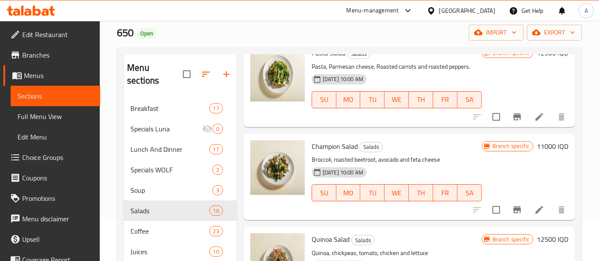
scroll to position [549, 0]
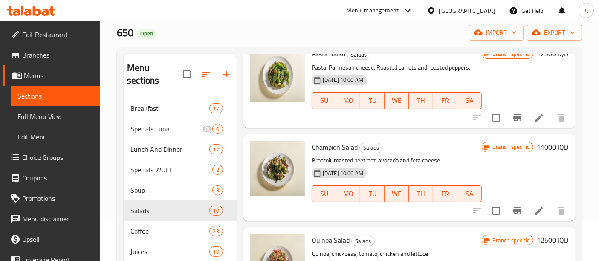
click at [246, 127] on div "Pasta Salad Salads Pasta, Parmesan cheese, Roasted carrots and roasted peppers.…" at bounding box center [409, 84] width 332 height 87
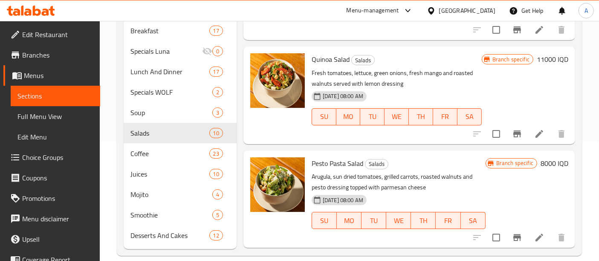
scroll to position [0, 0]
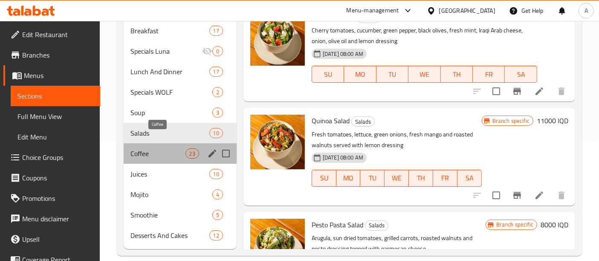
click at [151, 148] on span "Coffee" at bounding box center [157, 153] width 55 height 10
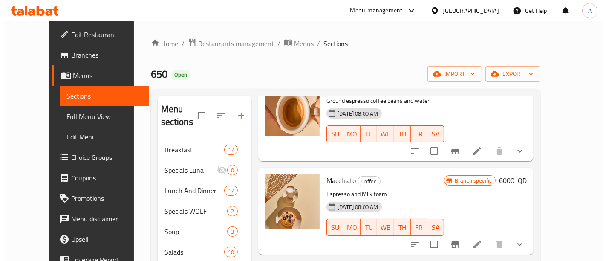
scroll to position [62, 0]
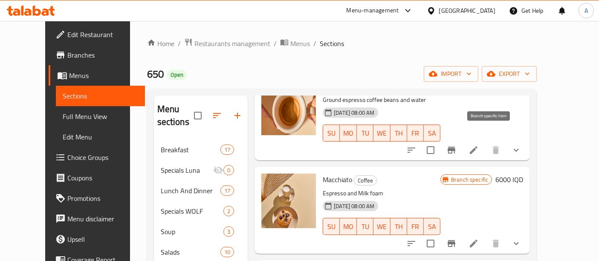
click at [455, 147] on icon "Branch-specific-item" at bounding box center [452, 150] width 8 height 7
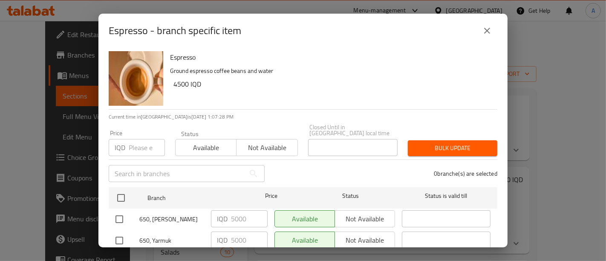
click at [119, 215] on input "checkbox" at bounding box center [119, 219] width 18 height 18
checkbox input "true"
click at [240, 217] on input "5000" at bounding box center [249, 218] width 37 height 17
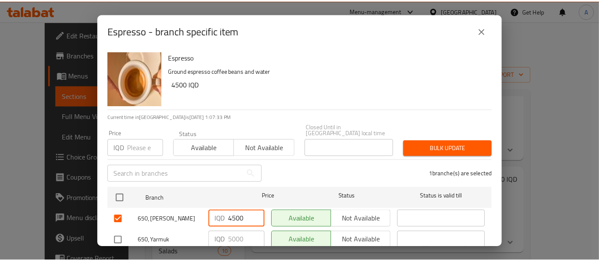
scroll to position [20, 0]
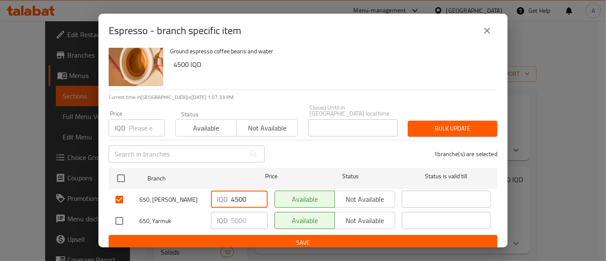
type input "4500"
click at [245, 237] on span "Save" at bounding box center [303, 242] width 375 height 11
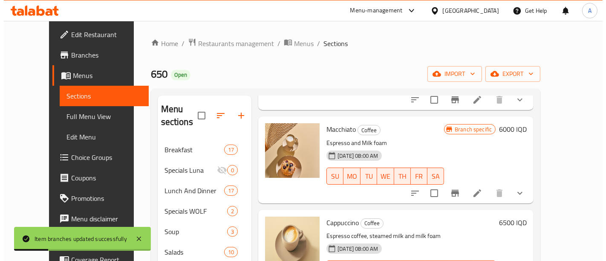
scroll to position [112, 0]
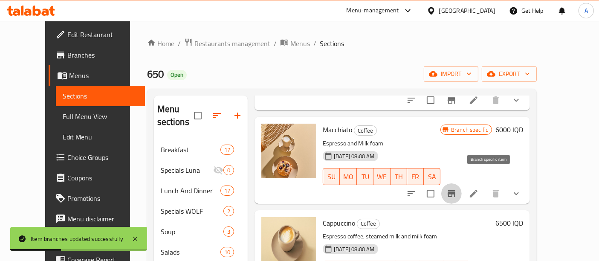
click at [457, 188] on icon "Branch-specific-item" at bounding box center [451, 193] width 10 height 10
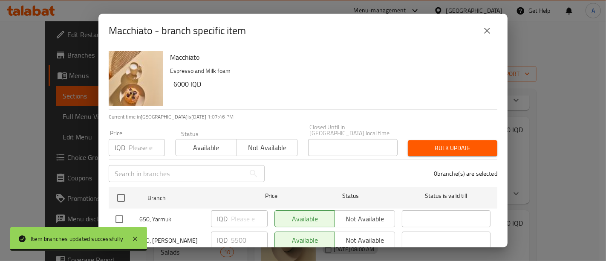
click at [118, 214] on input "checkbox" at bounding box center [119, 219] width 18 height 18
checkbox input "true"
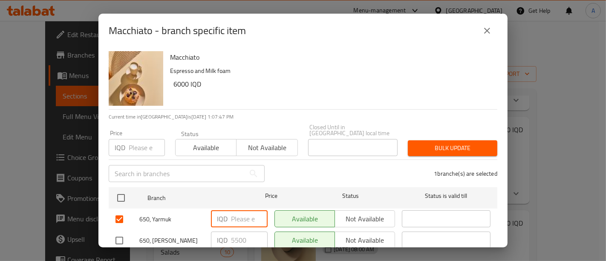
click at [233, 219] on input "number" at bounding box center [249, 218] width 37 height 17
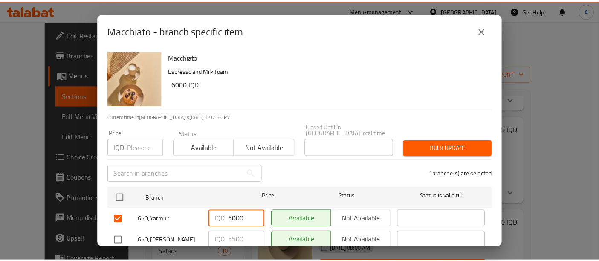
scroll to position [20, 0]
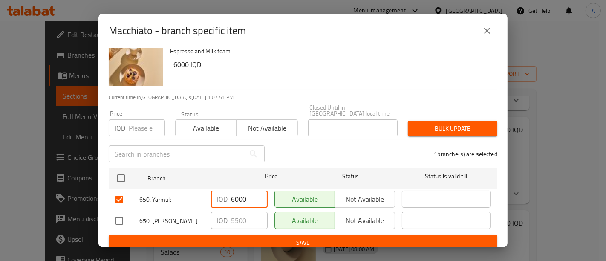
type input "6000"
click at [282, 238] on span "Save" at bounding box center [303, 242] width 375 height 11
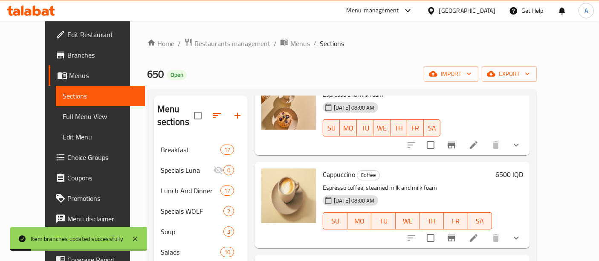
scroll to position [162, 0]
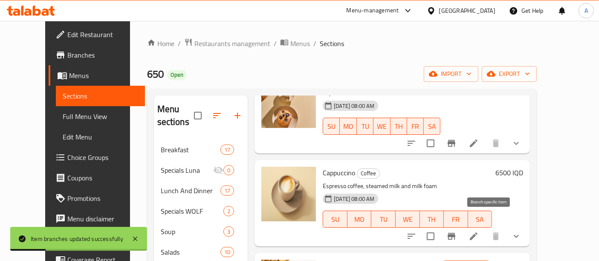
click at [457, 231] on icon "Branch-specific-item" at bounding box center [451, 236] width 10 height 10
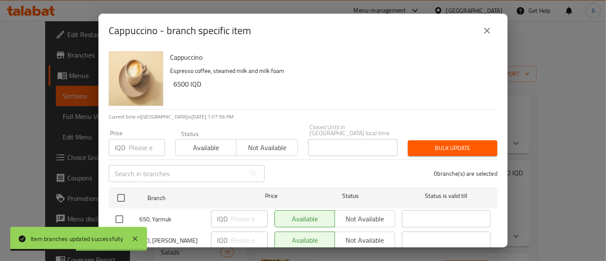
click at [492, 28] on icon "close" at bounding box center [487, 31] width 10 height 10
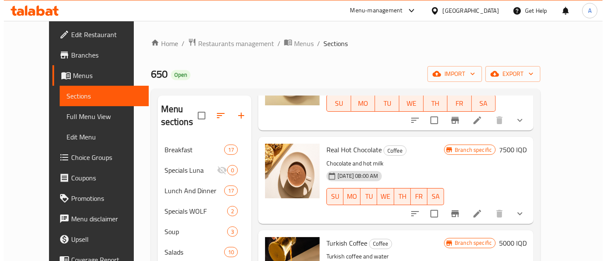
scroll to position [279, 0]
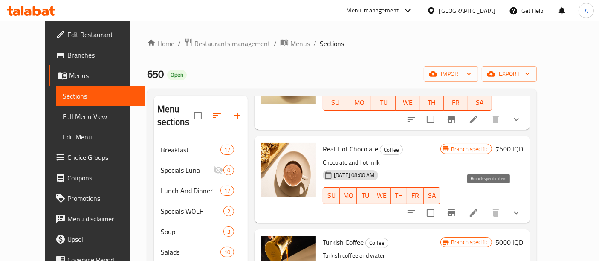
click at [462, 204] on button "Branch-specific-item" at bounding box center [451, 213] width 20 height 20
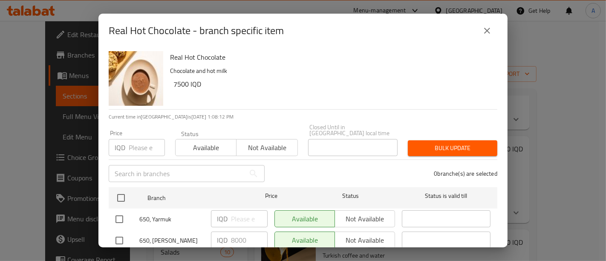
click at [114, 214] on input "checkbox" at bounding box center [119, 219] width 18 height 18
checkbox input "true"
click at [243, 215] on input "number" at bounding box center [249, 218] width 37 height 17
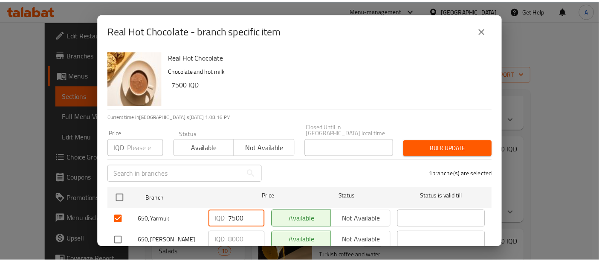
scroll to position [20, 0]
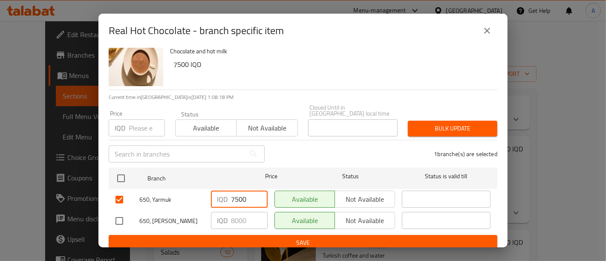
type input "7500"
click at [244, 235] on button "Save" at bounding box center [303, 243] width 389 height 16
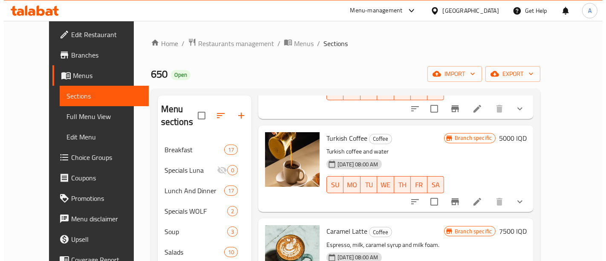
scroll to position [385, 0]
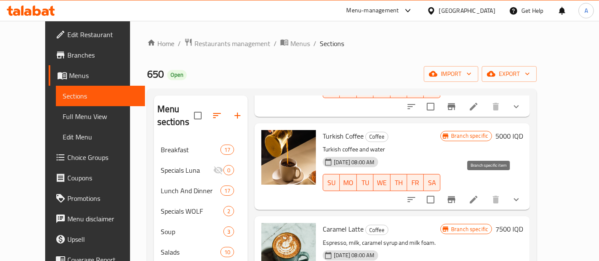
click at [457, 194] on icon "Branch-specific-item" at bounding box center [451, 199] width 10 height 10
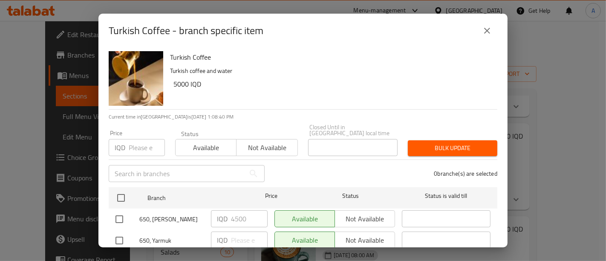
click at [117, 238] on input "checkbox" at bounding box center [119, 241] width 18 height 18
checkbox input "true"
click at [233, 239] on input "number" at bounding box center [249, 240] width 37 height 17
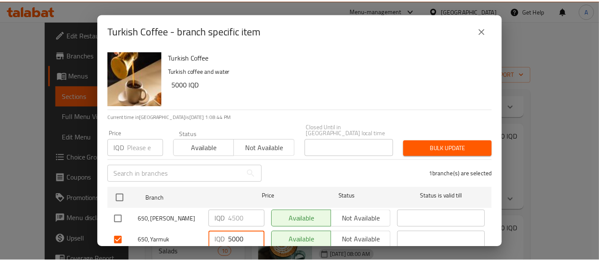
scroll to position [20, 0]
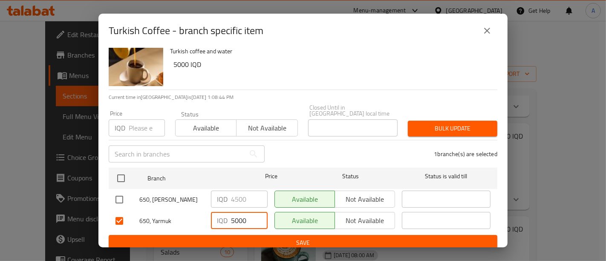
type input "5000"
click at [237, 237] on span "Save" at bounding box center [303, 242] width 375 height 11
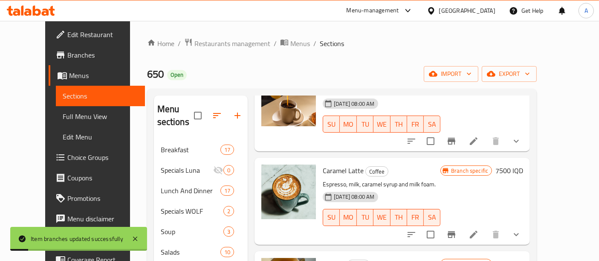
scroll to position [444, 0]
click at [462, 224] on button "Branch-specific-item" at bounding box center [451, 234] width 20 height 20
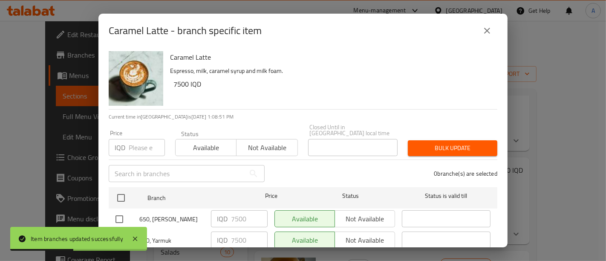
click at [489, 36] on button "close" at bounding box center [487, 30] width 20 height 20
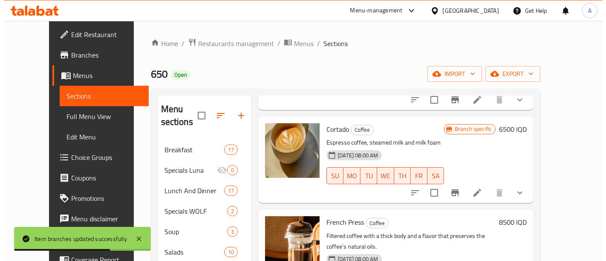
scroll to position [579, 0]
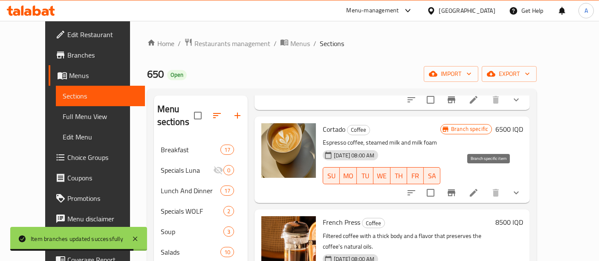
click at [457, 188] on icon "Branch-specific-item" at bounding box center [451, 193] width 10 height 10
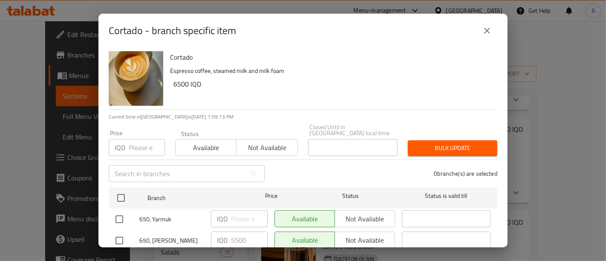
click at [121, 213] on input "checkbox" at bounding box center [119, 219] width 18 height 18
checkbox input "true"
click at [232, 215] on input "number" at bounding box center [249, 218] width 37 height 17
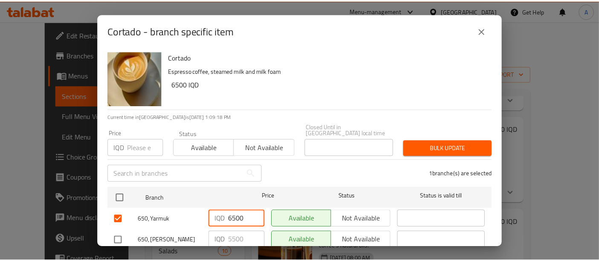
scroll to position [20, 0]
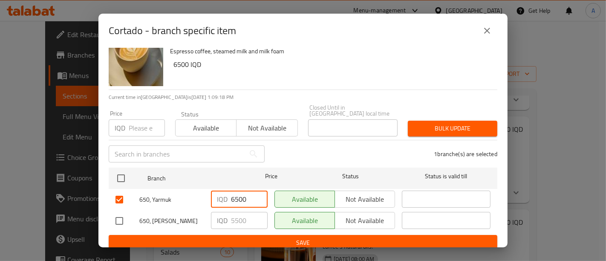
type input "6500"
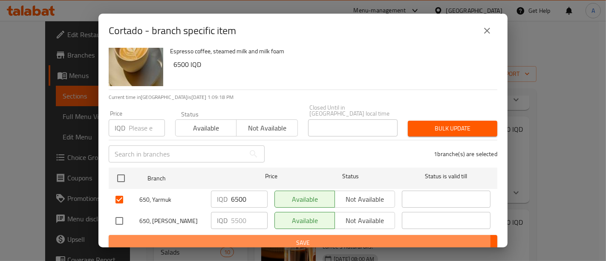
click at [252, 237] on span "Save" at bounding box center [303, 242] width 375 height 11
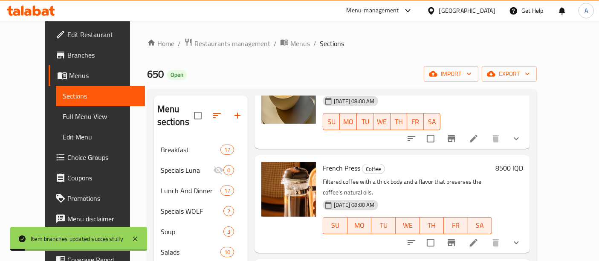
scroll to position [640, 0]
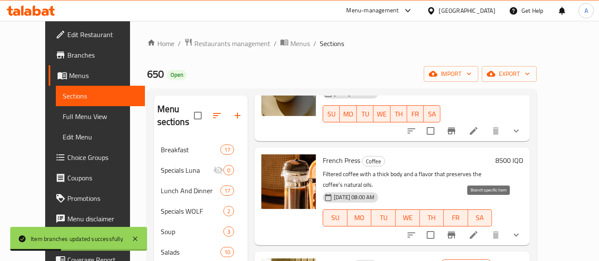
click at [457, 230] on icon "Branch-specific-item" at bounding box center [451, 235] width 10 height 10
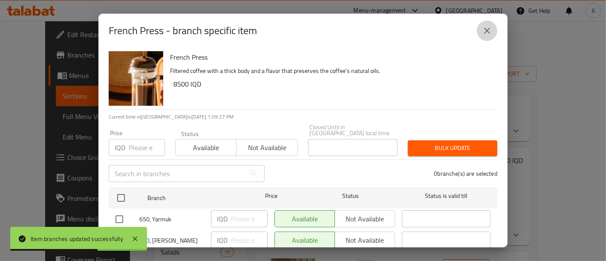
click at [487, 35] on icon "close" at bounding box center [487, 31] width 10 height 10
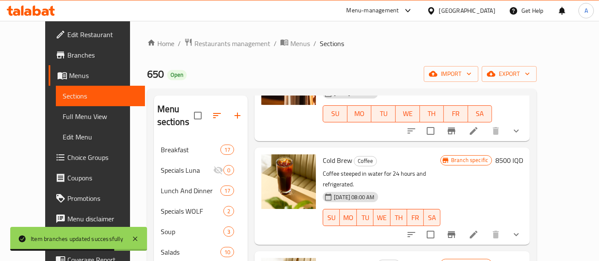
scroll to position [745, 0]
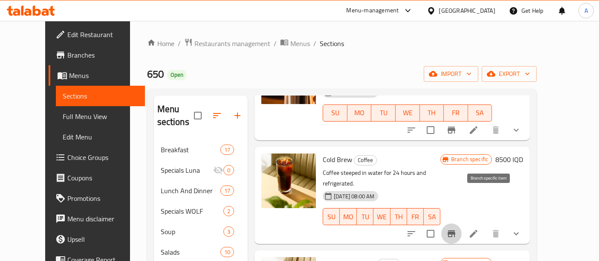
click at [457, 229] on icon "Branch-specific-item" at bounding box center [451, 234] width 10 height 10
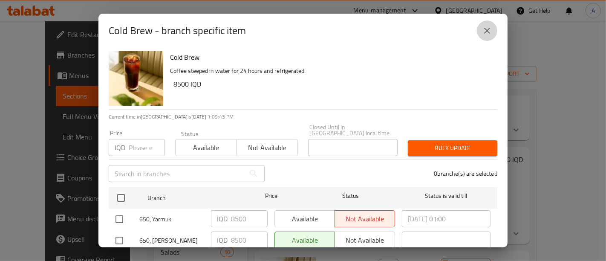
click at [480, 33] on button "close" at bounding box center [487, 30] width 20 height 20
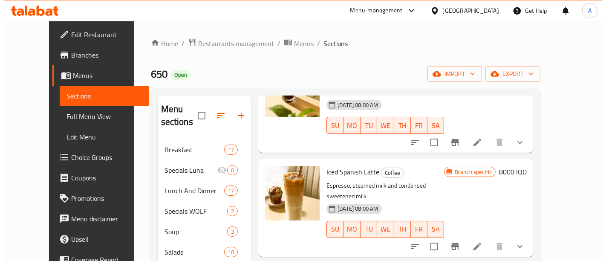
scroll to position [849, 0]
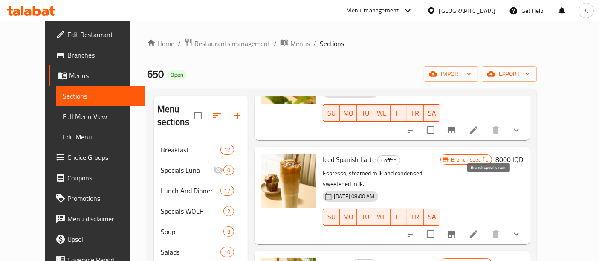
click at [462, 224] on button "Branch-specific-item" at bounding box center [451, 234] width 20 height 20
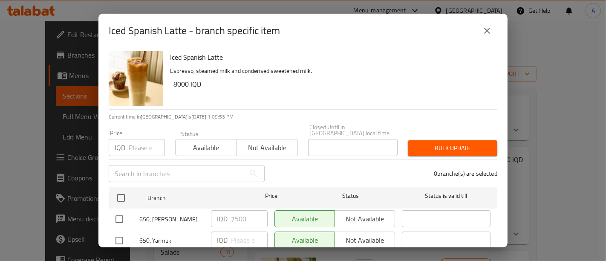
click at [119, 232] on input "checkbox" at bounding box center [119, 241] width 18 height 18
checkbox input "true"
click at [239, 235] on input "number" at bounding box center [249, 240] width 37 height 17
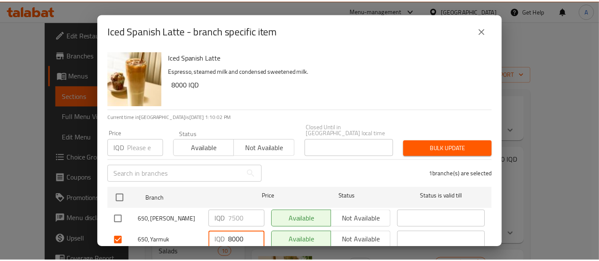
scroll to position [20, 0]
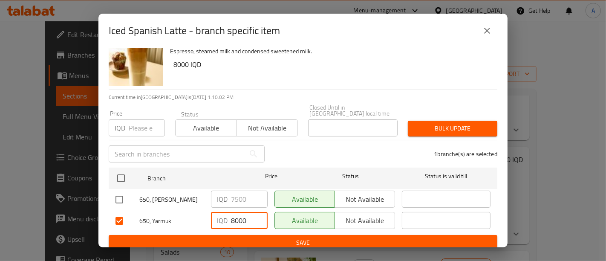
type input "8000"
click at [248, 237] on span "Save" at bounding box center [303, 242] width 375 height 11
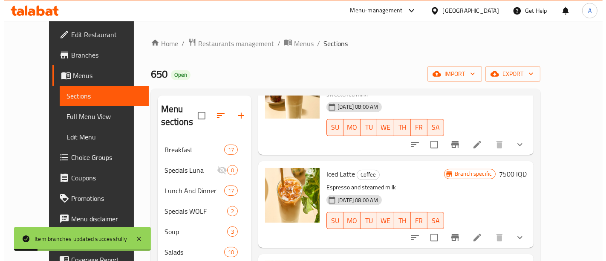
scroll to position [939, 0]
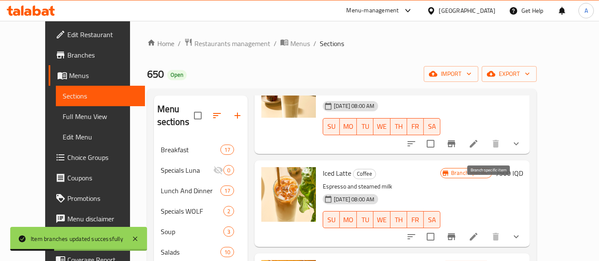
click at [457, 232] on icon "Branch-specific-item" at bounding box center [451, 237] width 10 height 10
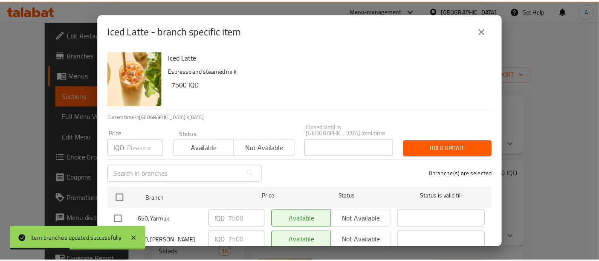
scroll to position [20, 0]
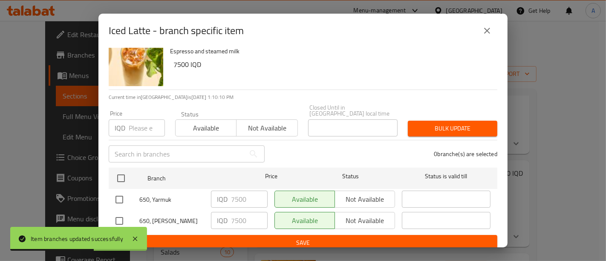
click at [488, 29] on icon "close" at bounding box center [487, 31] width 6 height 6
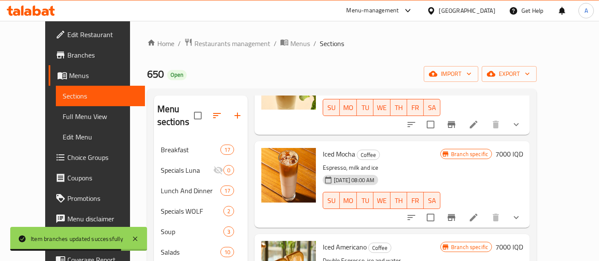
scroll to position [1052, 0]
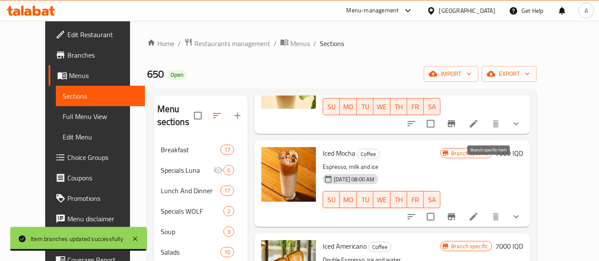
click at [457, 211] on icon "Branch-specific-item" at bounding box center [451, 216] width 10 height 10
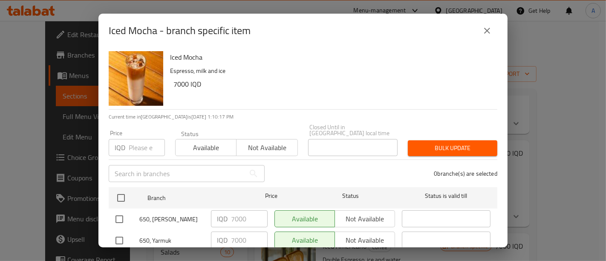
click at [490, 29] on icon "close" at bounding box center [487, 31] width 10 height 10
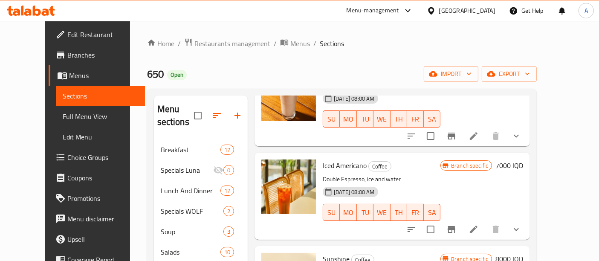
scroll to position [1133, 0]
click at [455, 226] on icon "Branch-specific-item" at bounding box center [452, 229] width 8 height 7
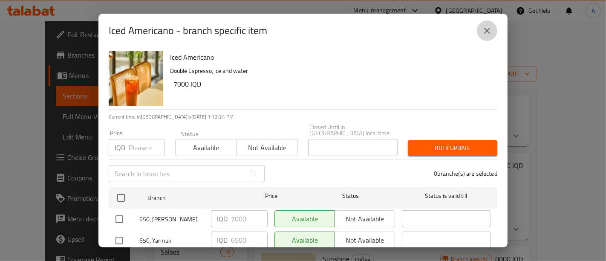
click at [478, 31] on button "close" at bounding box center [487, 30] width 20 height 20
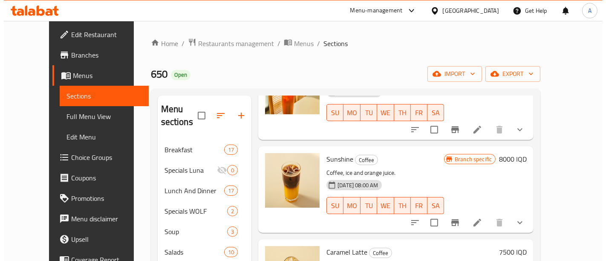
scroll to position [1227, 0]
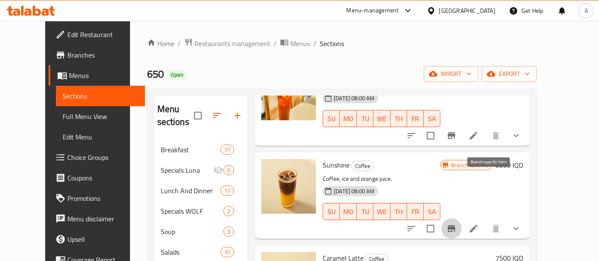
click at [462, 218] on button "Branch-specific-item" at bounding box center [451, 228] width 20 height 20
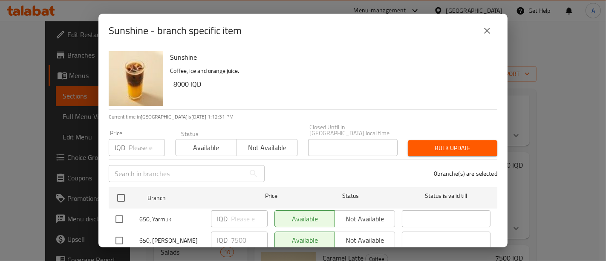
click at [120, 218] on input "checkbox" at bounding box center [119, 219] width 18 height 18
checkbox input "true"
click at [231, 218] on input "number" at bounding box center [249, 218] width 37 height 17
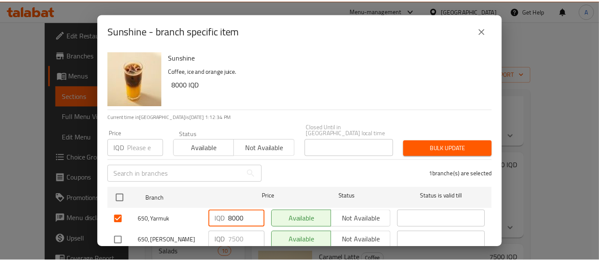
scroll to position [20, 0]
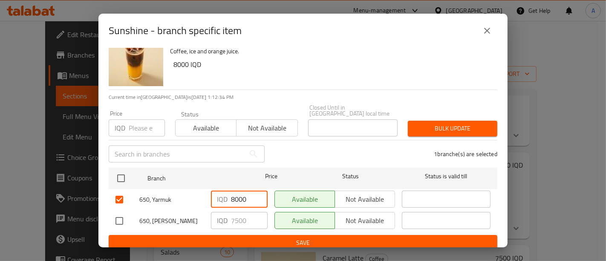
type input "8000"
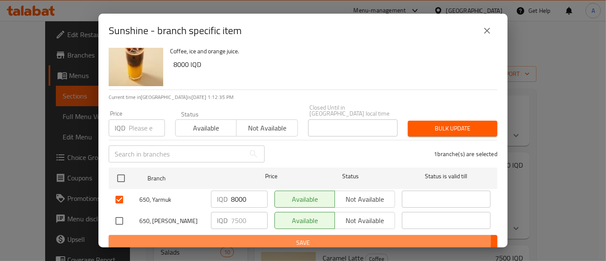
click at [236, 237] on span "Save" at bounding box center [303, 242] width 375 height 11
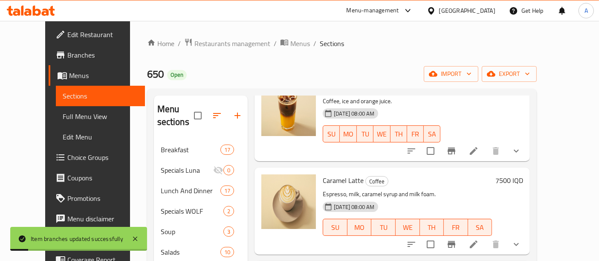
scroll to position [1305, 0]
click at [462, 234] on button "Branch-specific-item" at bounding box center [451, 244] width 20 height 20
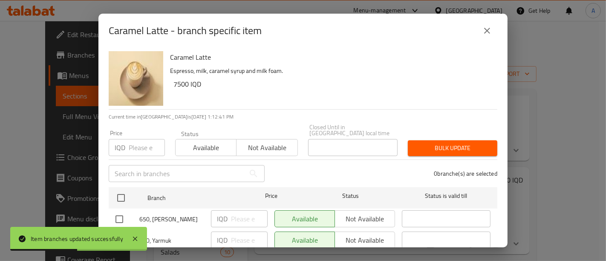
click at [488, 26] on icon "close" at bounding box center [487, 31] width 10 height 10
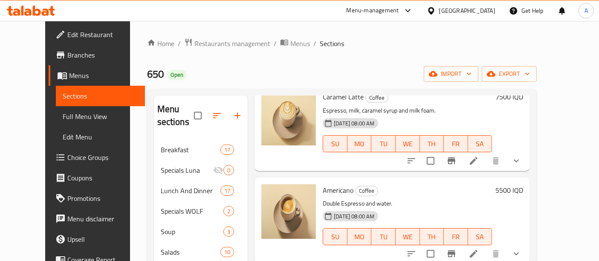
scroll to position [1407, 0]
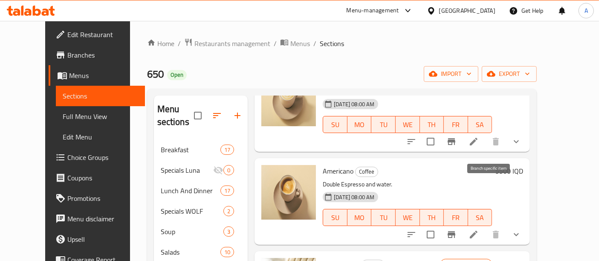
click at [462, 224] on button "Branch-specific-item" at bounding box center [451, 234] width 20 height 20
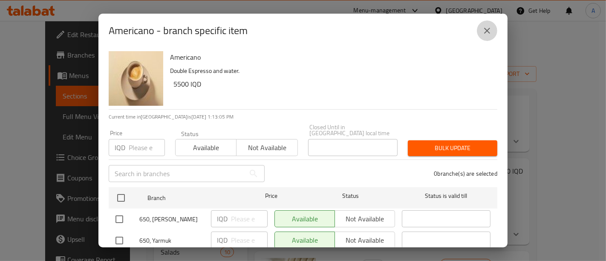
click at [486, 34] on icon "close" at bounding box center [487, 31] width 10 height 10
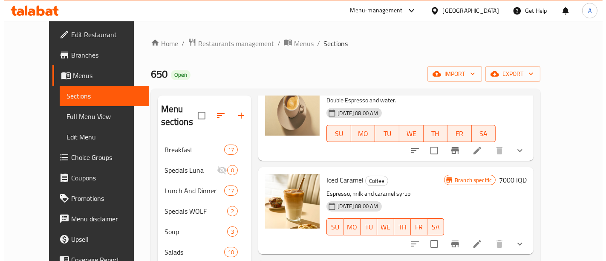
scroll to position [1492, 0]
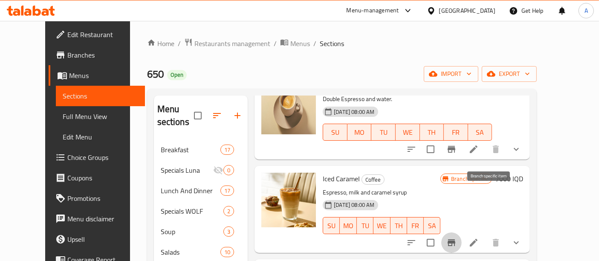
click at [462, 232] on button "Branch-specific-item" at bounding box center [451, 242] width 20 height 20
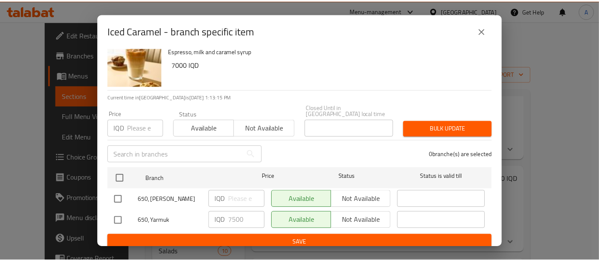
scroll to position [19, 0]
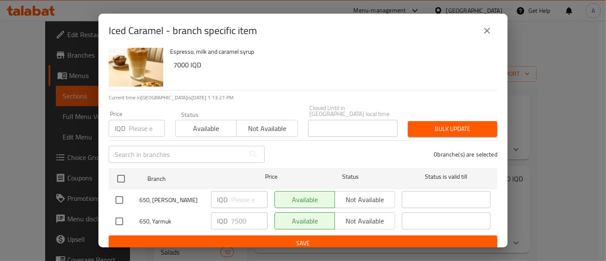
click at [112, 192] on input "checkbox" at bounding box center [119, 200] width 18 height 18
checkbox input "true"
click at [244, 194] on input "number" at bounding box center [249, 199] width 37 height 17
type input "7500"
click at [248, 243] on button "Save" at bounding box center [303, 243] width 389 height 16
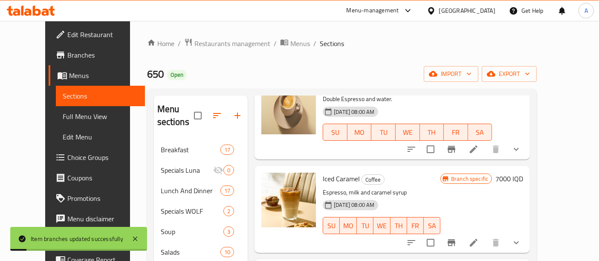
click at [486, 235] on li at bounding box center [474, 242] width 24 height 15
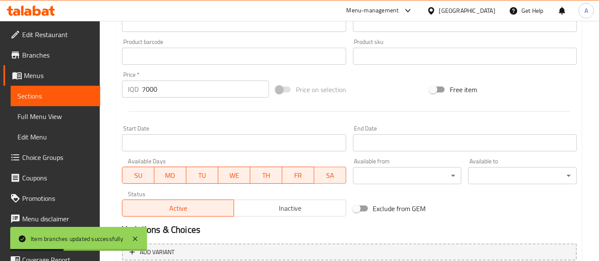
scroll to position [352, 0]
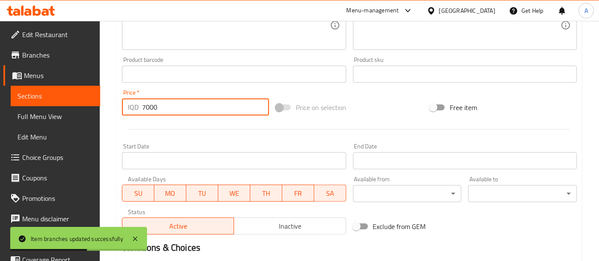
click at [146, 111] on input "7000" at bounding box center [205, 106] width 127 height 17
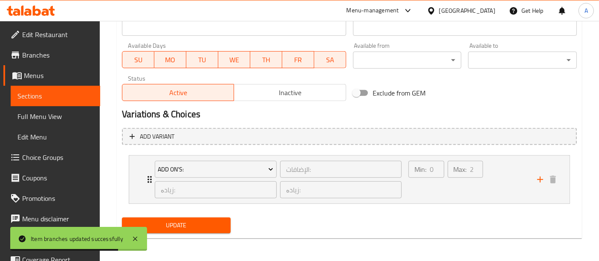
type input "7500"
click at [191, 228] on span "Update" at bounding box center [176, 225] width 95 height 11
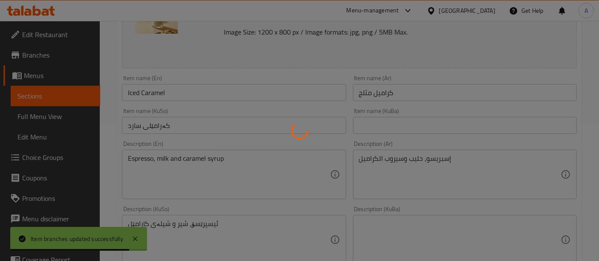
scroll to position [0, 0]
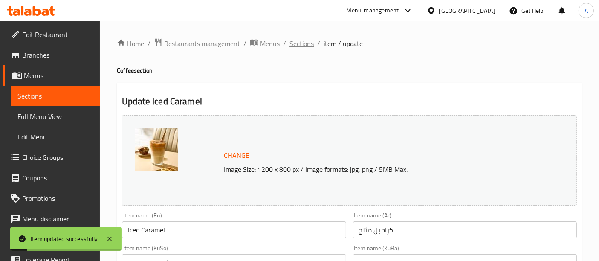
click at [297, 46] on span "Sections" at bounding box center [302, 43] width 24 height 10
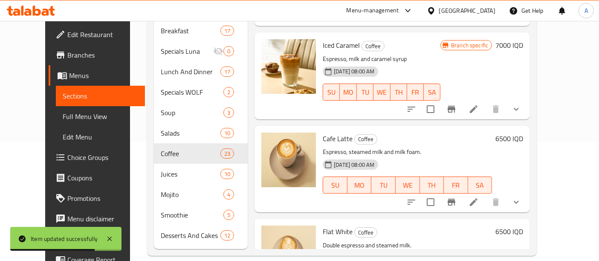
scroll to position [1508, 0]
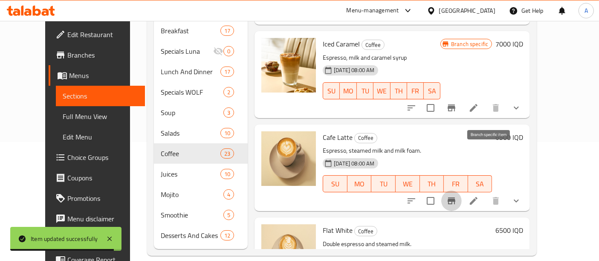
click at [455, 197] on icon "Branch-specific-item" at bounding box center [452, 200] width 8 height 7
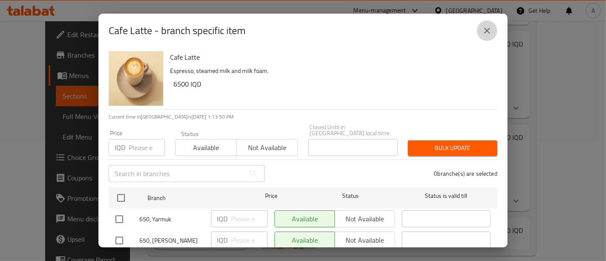
click at [488, 28] on icon "close" at bounding box center [487, 31] width 10 height 10
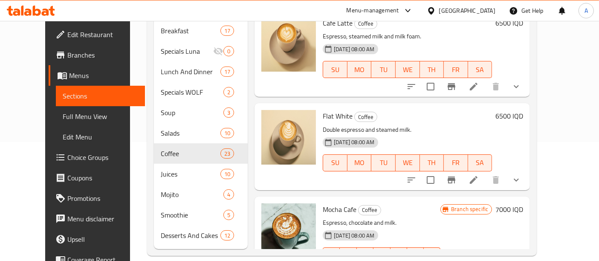
scroll to position [1624, 0]
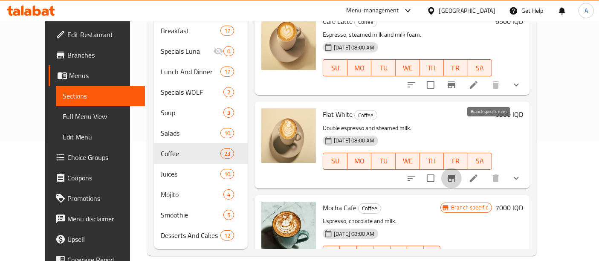
click at [455, 175] on icon "Branch-specific-item" at bounding box center [452, 178] width 8 height 7
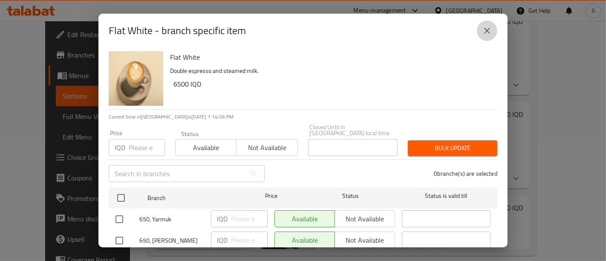
click at [488, 32] on icon "close" at bounding box center [487, 31] width 10 height 10
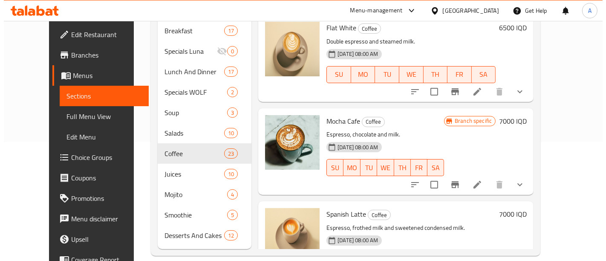
scroll to position [1711, 0]
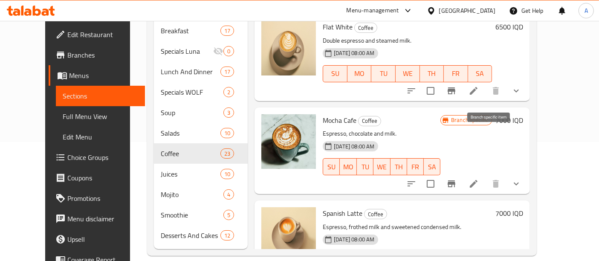
click at [457, 179] on icon "Branch-specific-item" at bounding box center [451, 184] width 10 height 10
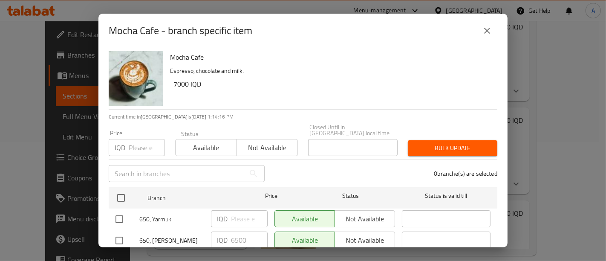
click at [120, 216] on input "checkbox" at bounding box center [119, 219] width 18 height 18
checkbox input "true"
click at [226, 214] on div "IQD ​" at bounding box center [239, 218] width 57 height 17
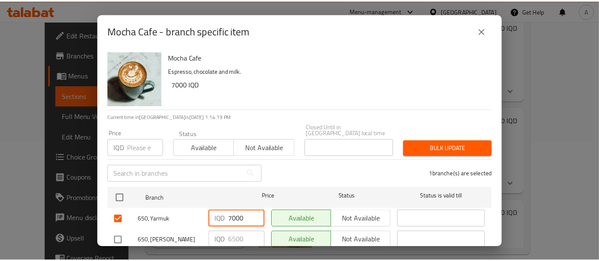
scroll to position [20, 0]
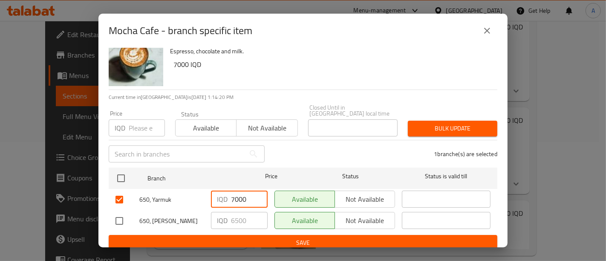
type input "7000"
click at [226, 226] on div "IQD 6500 ​" at bounding box center [240, 220] width 64 height 25
click at [226, 237] on span "Save" at bounding box center [303, 242] width 375 height 11
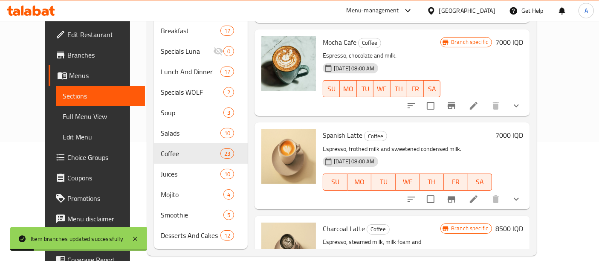
scroll to position [1795, 0]
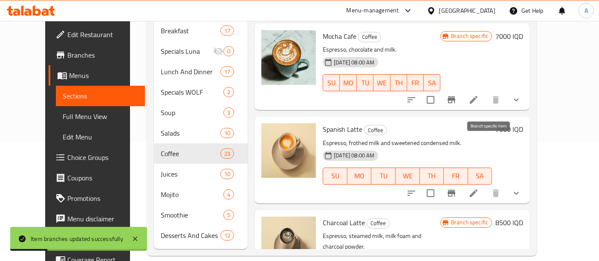
click at [462, 183] on button "Branch-specific-item" at bounding box center [451, 193] width 20 height 20
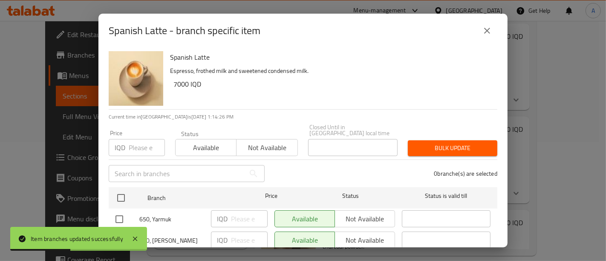
click at [492, 30] on icon "close" at bounding box center [487, 31] width 10 height 10
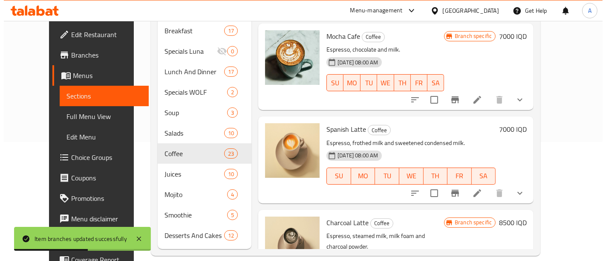
scroll to position [1889, 0]
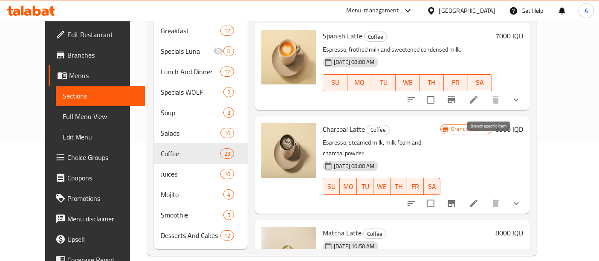
click at [457, 198] on icon "Branch-specific-item" at bounding box center [451, 203] width 10 height 10
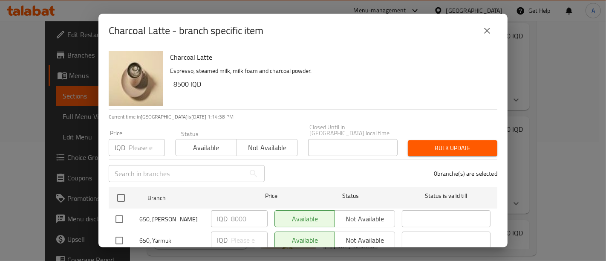
click at [122, 232] on input "checkbox" at bounding box center [119, 241] width 18 height 18
checkbox input "true"
click at [231, 234] on input "number" at bounding box center [249, 240] width 37 height 17
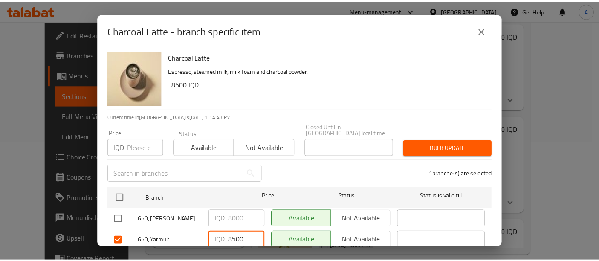
scroll to position [20, 0]
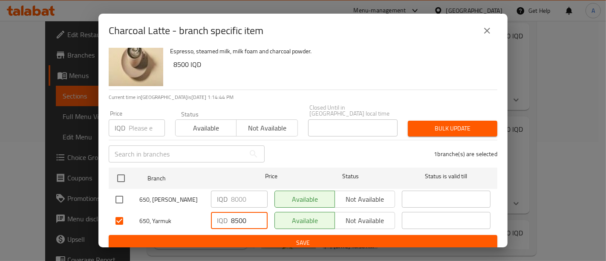
type input "8500"
click at [240, 237] on span "Save" at bounding box center [303, 242] width 375 height 11
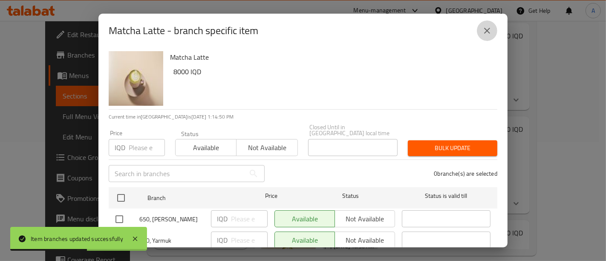
click at [489, 36] on button "close" at bounding box center [487, 30] width 20 height 20
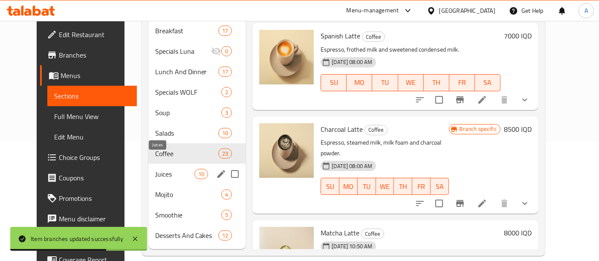
click at [182, 169] on span "Juices" at bounding box center [175, 174] width 40 height 10
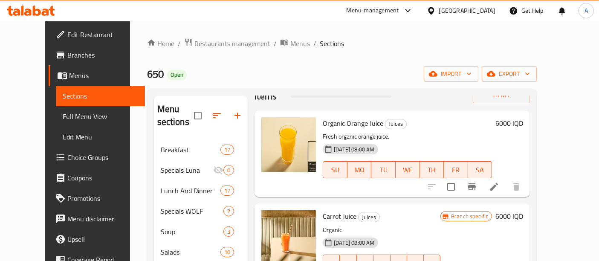
scroll to position [26, 0]
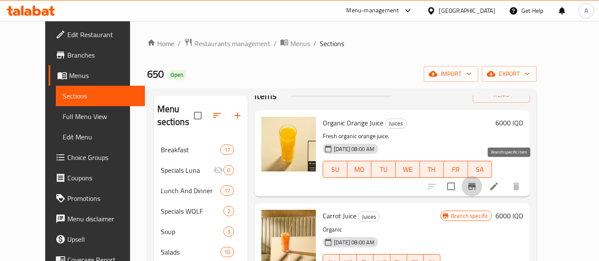
click at [477, 181] on icon "Branch-specific-item" at bounding box center [472, 186] width 10 height 10
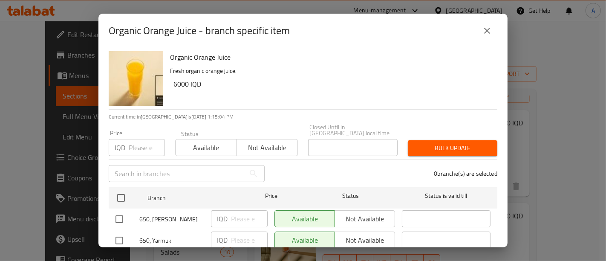
click at [490, 30] on icon "close" at bounding box center [487, 31] width 10 height 10
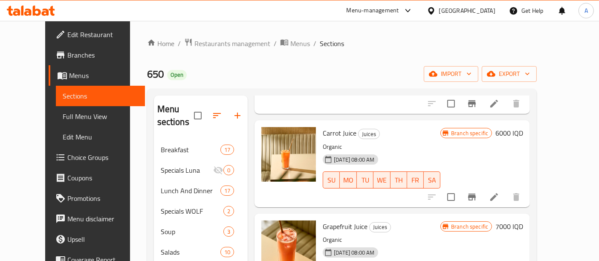
scroll to position [113, 0]
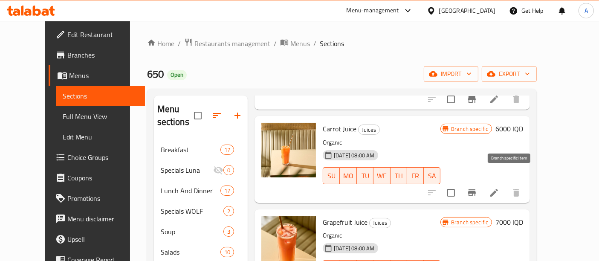
click at [476, 189] on icon "Branch-specific-item" at bounding box center [472, 192] width 8 height 7
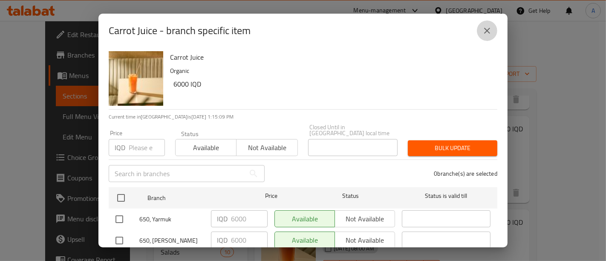
click at [481, 37] on button "close" at bounding box center [487, 30] width 20 height 20
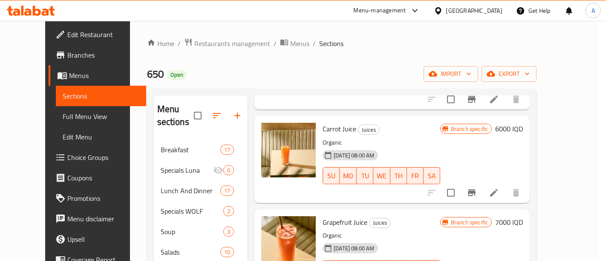
click at [481, 37] on button "close" at bounding box center [487, 30] width 20 height 20
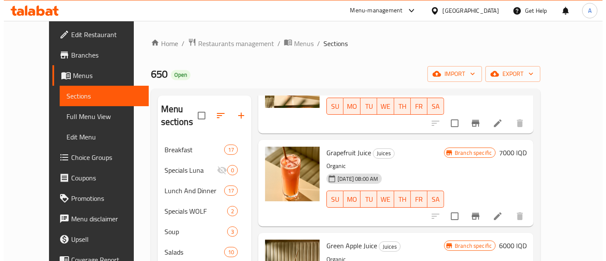
scroll to position [188, 0]
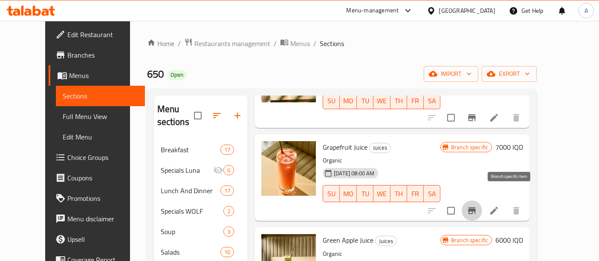
click at [476, 207] on icon "Branch-specific-item" at bounding box center [472, 210] width 8 height 7
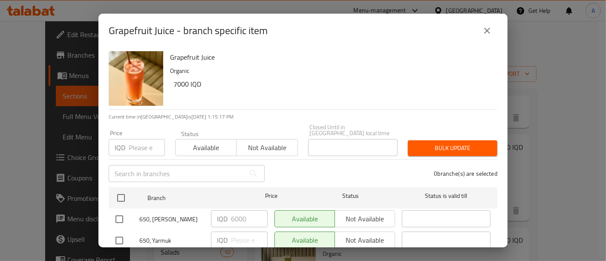
click at [121, 237] on input "checkbox" at bounding box center [119, 241] width 18 height 18
checkbox input "true"
click at [242, 233] on input "number" at bounding box center [249, 240] width 37 height 17
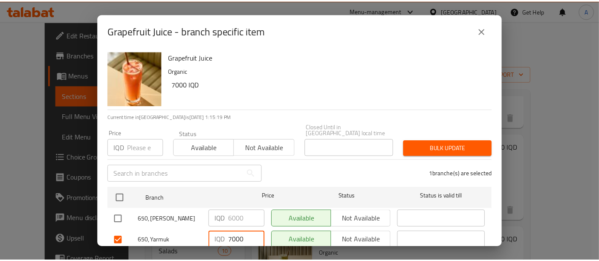
scroll to position [20, 0]
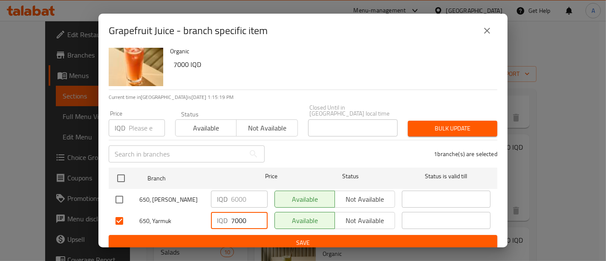
type input "7000"
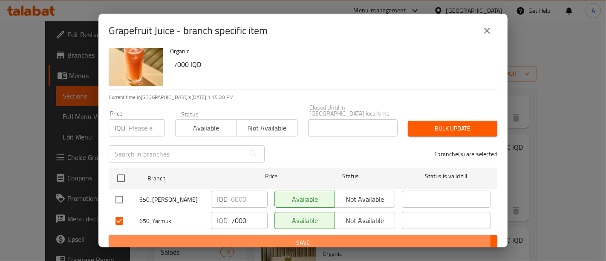
click at [242, 237] on span "Save" at bounding box center [303, 242] width 375 height 11
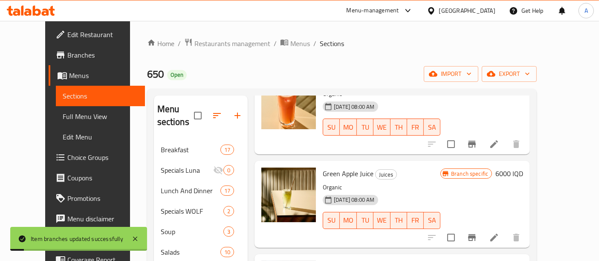
scroll to position [270, 0]
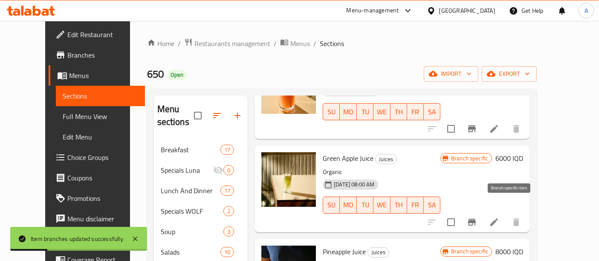
click at [482, 212] on button "Branch-specific-item" at bounding box center [472, 222] width 20 height 20
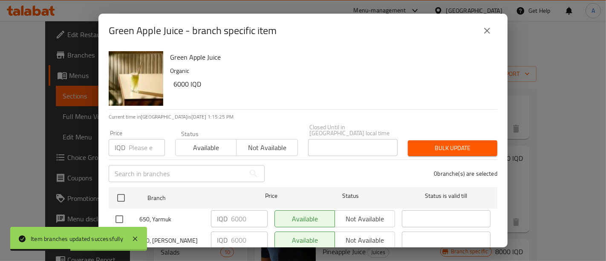
click at [489, 29] on icon "close" at bounding box center [487, 31] width 10 height 10
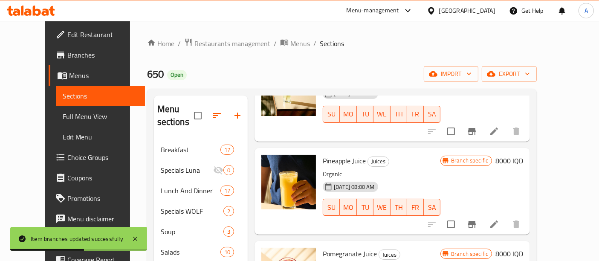
scroll to position [364, 0]
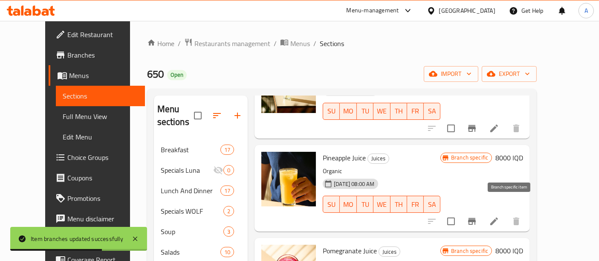
click at [477, 216] on icon "Branch-specific-item" at bounding box center [472, 221] width 10 height 10
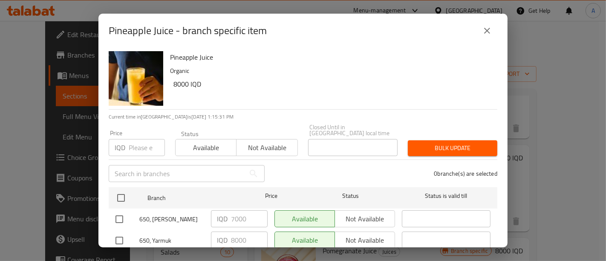
click at [485, 35] on icon "close" at bounding box center [487, 31] width 10 height 10
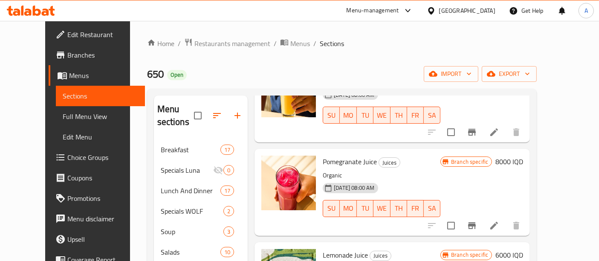
scroll to position [457, 0]
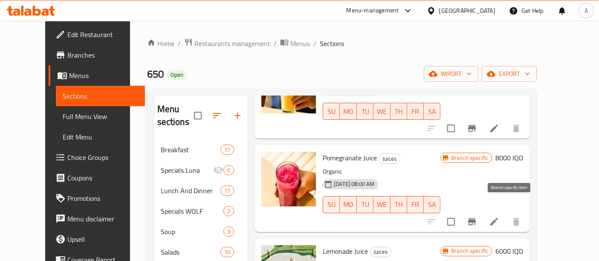
click at [482, 211] on button "Branch-specific-item" at bounding box center [472, 221] width 20 height 20
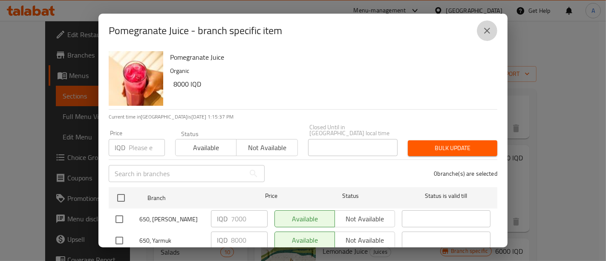
click at [489, 26] on icon "close" at bounding box center [487, 31] width 10 height 10
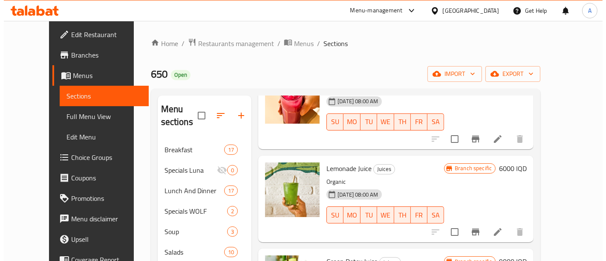
scroll to position [546, 0]
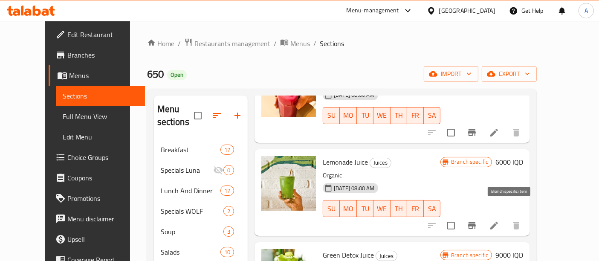
click at [482, 221] on button "Branch-specific-item" at bounding box center [472, 225] width 20 height 20
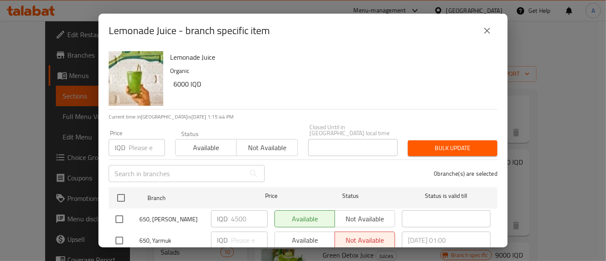
click at [122, 232] on input "checkbox" at bounding box center [119, 241] width 18 height 18
checkbox input "true"
click at [241, 237] on input "number" at bounding box center [249, 240] width 37 height 17
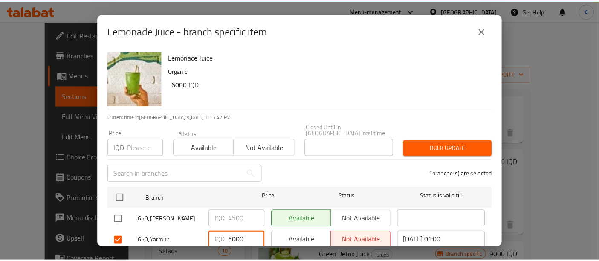
scroll to position [20, 0]
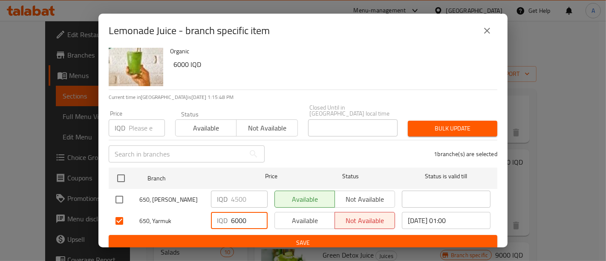
type input "6000"
click at [239, 237] on span "Save" at bounding box center [303, 242] width 375 height 11
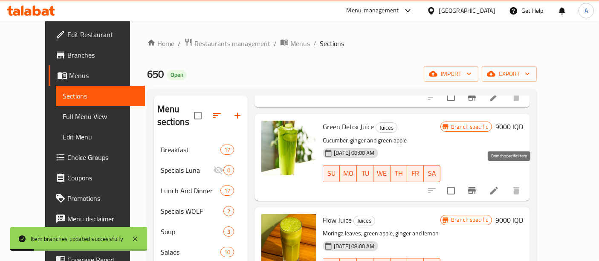
scroll to position [675, 0]
click at [476, 187] on icon "Branch-specific-item" at bounding box center [472, 190] width 8 height 7
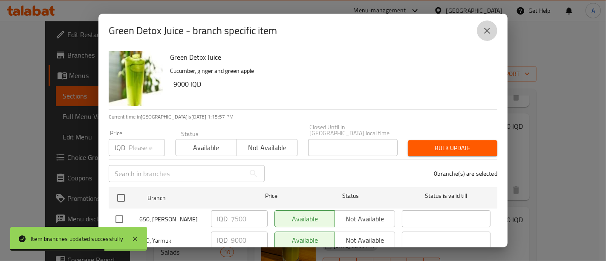
click at [487, 30] on icon "close" at bounding box center [487, 31] width 6 height 6
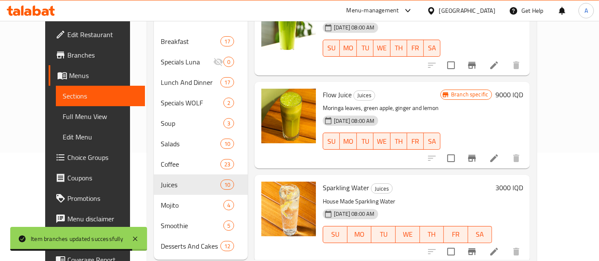
scroll to position [109, 0]
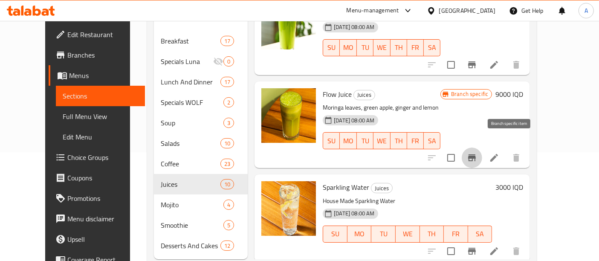
click at [477, 153] on icon "Branch-specific-item" at bounding box center [472, 158] width 10 height 10
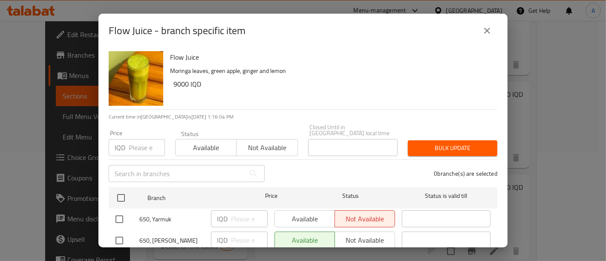
click at [482, 36] on button "close" at bounding box center [487, 30] width 20 height 20
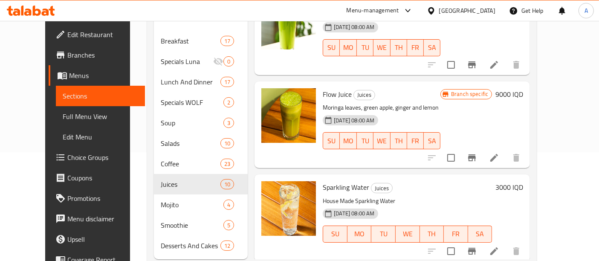
scroll to position [119, 0]
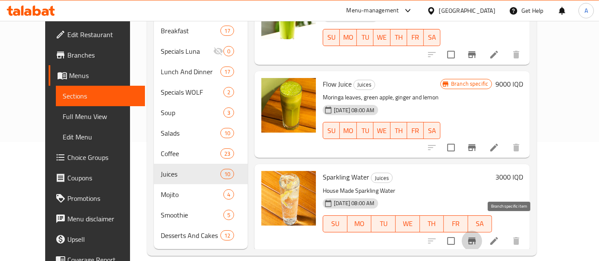
click at [482, 231] on button "Branch-specific-item" at bounding box center [472, 241] width 20 height 20
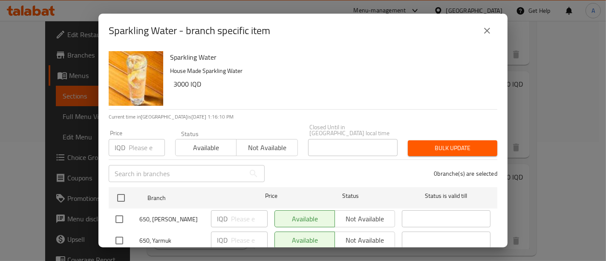
click at [488, 32] on icon "close" at bounding box center [487, 31] width 10 height 10
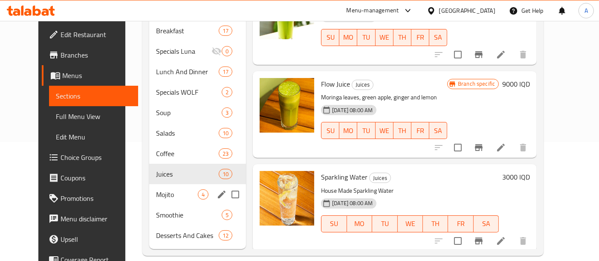
click at [164, 184] on div "Mojito 4" at bounding box center [197, 194] width 97 height 20
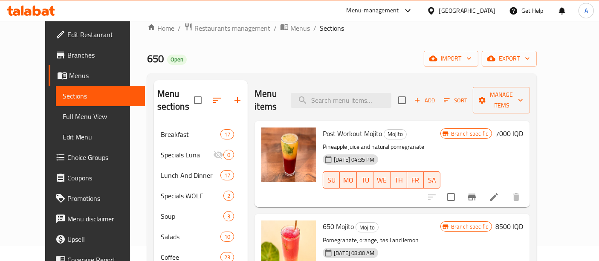
scroll to position [17, 0]
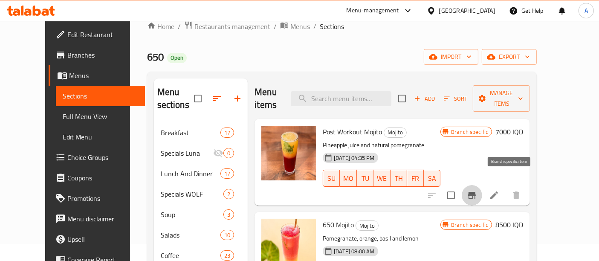
click at [477, 190] on icon "Branch-specific-item" at bounding box center [472, 195] width 10 height 10
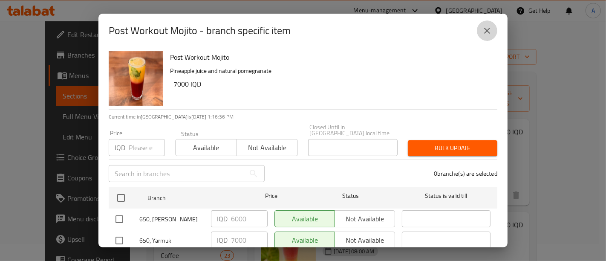
click at [491, 26] on icon "close" at bounding box center [487, 31] width 10 height 10
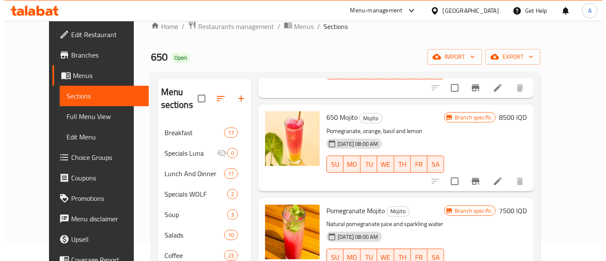
scroll to position [108, 0]
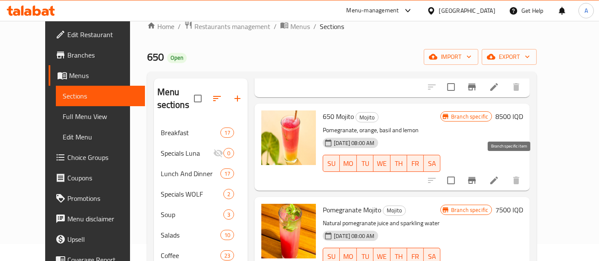
click at [476, 177] on icon "Branch-specific-item" at bounding box center [472, 180] width 8 height 7
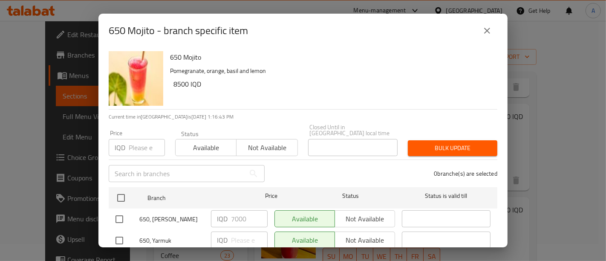
click at [123, 235] on input "checkbox" at bounding box center [119, 241] width 18 height 18
checkbox input "true"
click at [237, 235] on input "number" at bounding box center [249, 240] width 37 height 17
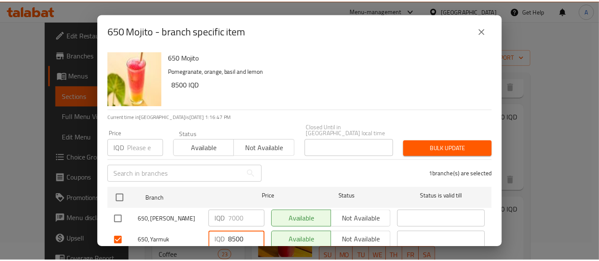
scroll to position [20, 0]
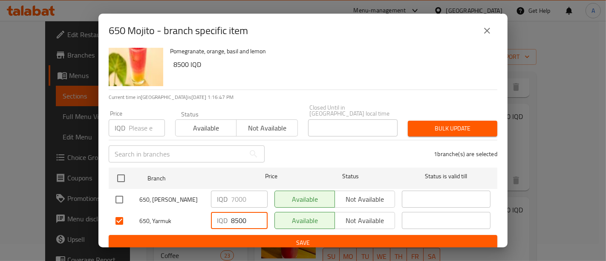
type input "8500"
click at [263, 237] on span "Save" at bounding box center [303, 242] width 375 height 11
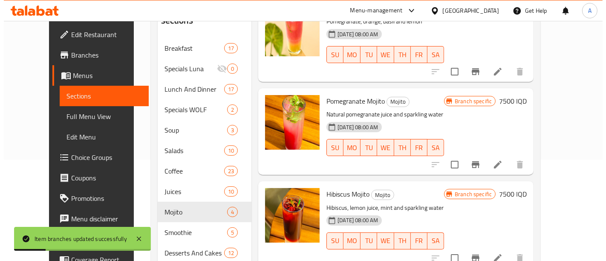
scroll to position [119, 0]
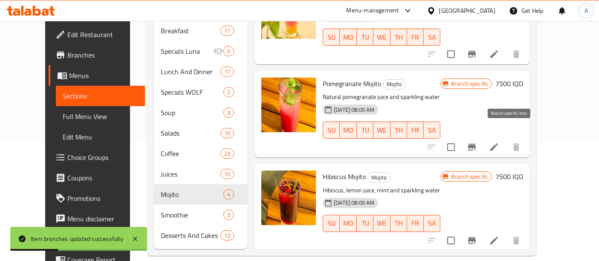
click at [476, 144] on icon "Branch-specific-item" at bounding box center [472, 147] width 8 height 7
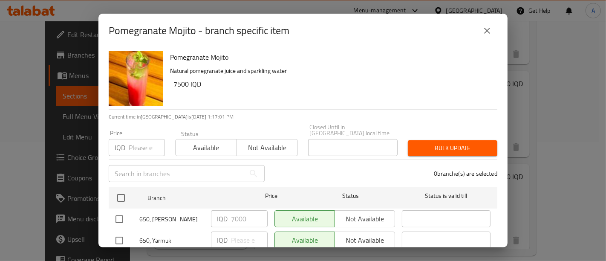
click at [122, 232] on input "checkbox" at bounding box center [119, 241] width 18 height 18
checkbox input "true"
click at [251, 235] on input "number" at bounding box center [249, 240] width 37 height 17
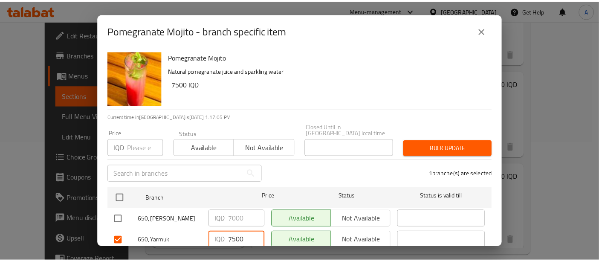
scroll to position [20, 0]
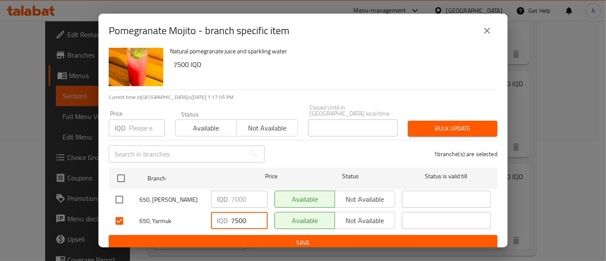
type input "7500"
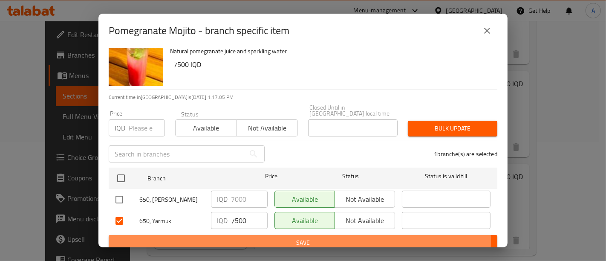
click at [246, 237] on span "Save" at bounding box center [303, 242] width 375 height 11
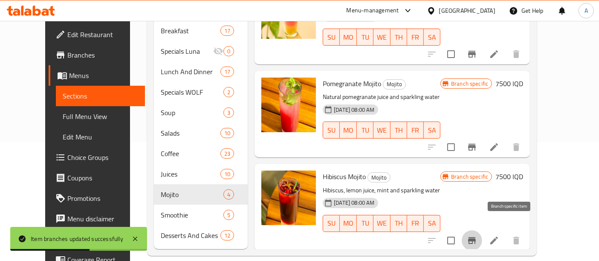
click at [477, 235] on icon "Branch-specific-item" at bounding box center [472, 240] width 10 height 10
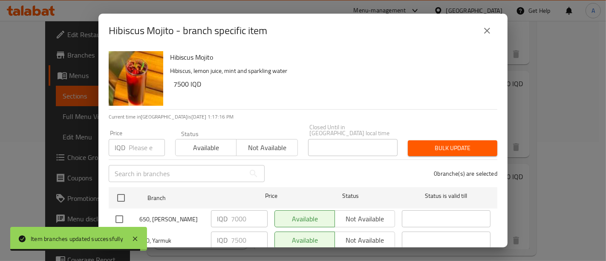
click at [489, 31] on icon "close" at bounding box center [487, 31] width 10 height 10
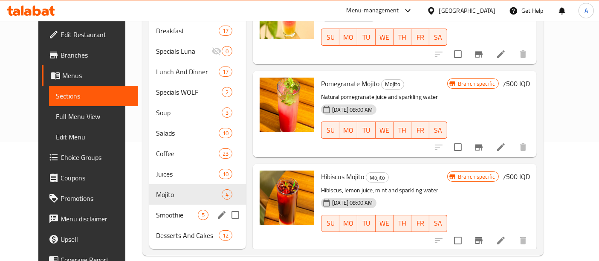
click at [156, 208] on div "Smoothie 5" at bounding box center [197, 215] width 97 height 20
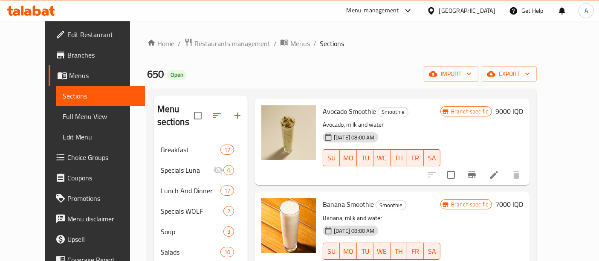
scroll to position [29, 0]
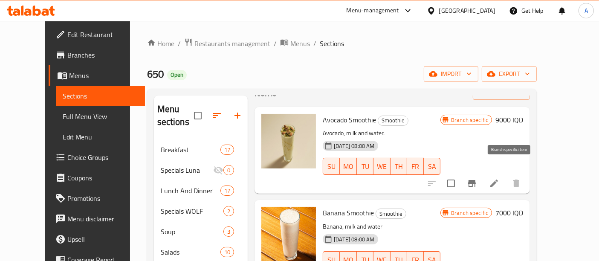
click at [476, 180] on icon "Branch-specific-item" at bounding box center [472, 183] width 8 height 7
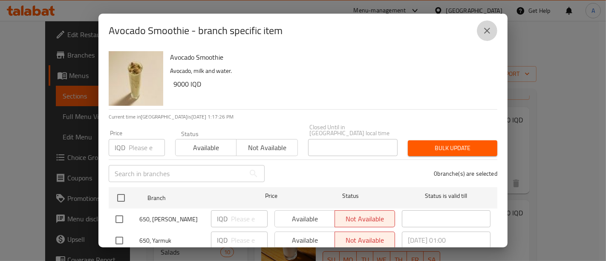
click at [486, 37] on button "close" at bounding box center [487, 30] width 20 height 20
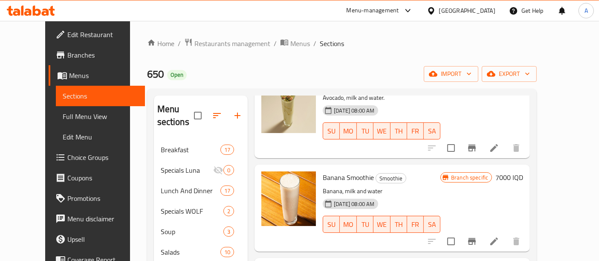
scroll to position [66, 0]
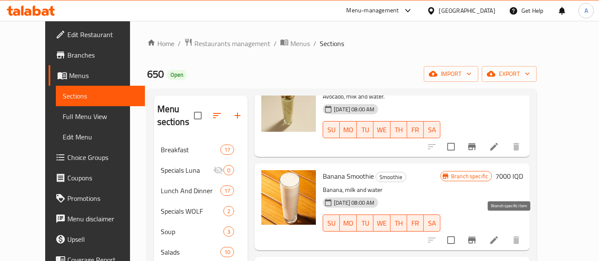
click at [482, 230] on button "Branch-specific-item" at bounding box center [472, 240] width 20 height 20
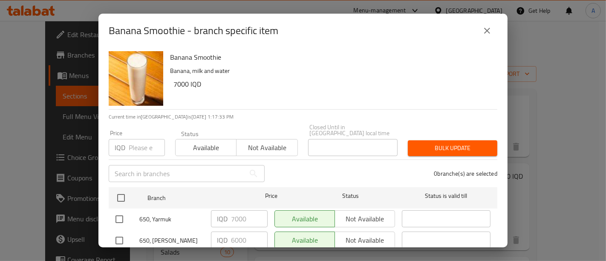
click at [487, 32] on icon "close" at bounding box center [487, 31] width 10 height 10
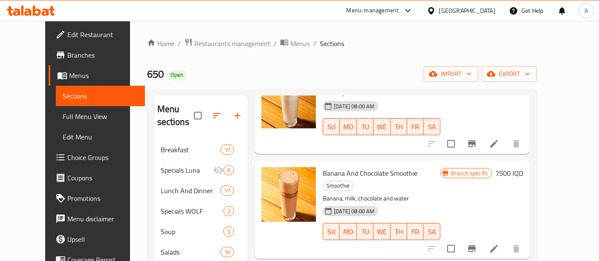
scroll to position [162, 0]
click at [476, 245] on icon "Branch-specific-item" at bounding box center [472, 248] width 8 height 7
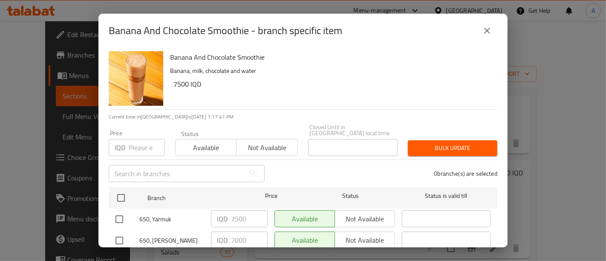
click at [488, 37] on button "close" at bounding box center [487, 30] width 20 height 20
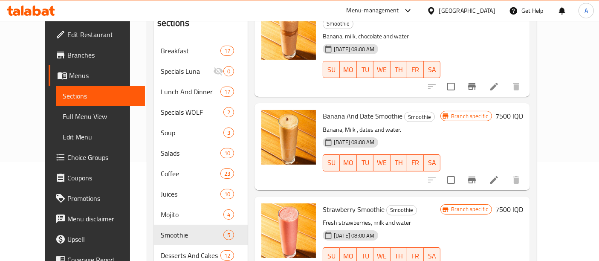
scroll to position [101, 0]
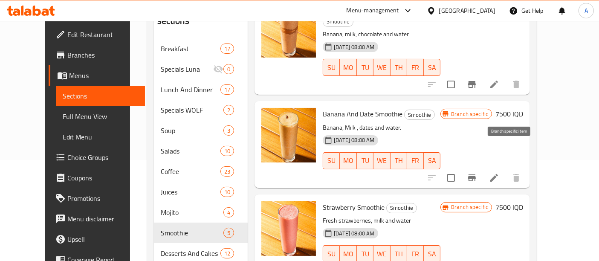
click at [482, 168] on button "Branch-specific-item" at bounding box center [472, 178] width 20 height 20
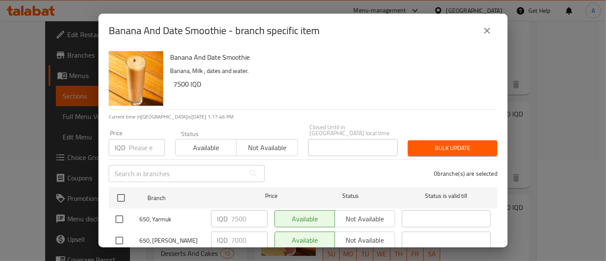
click at [485, 34] on icon "close" at bounding box center [487, 31] width 10 height 10
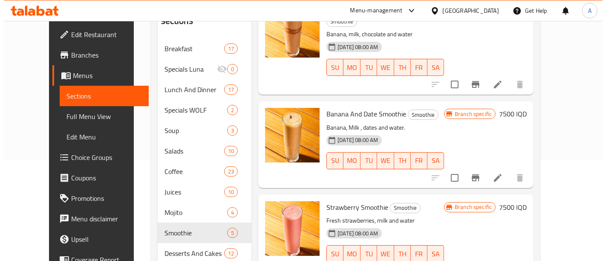
scroll to position [119, 0]
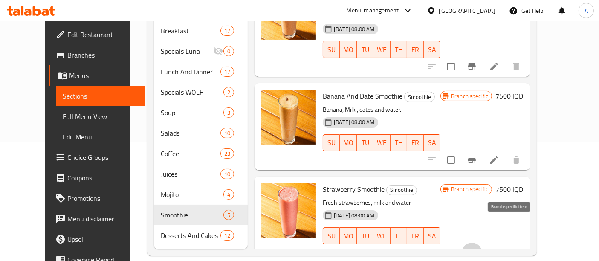
click at [477, 248] on icon "Branch-specific-item" at bounding box center [472, 253] width 10 height 10
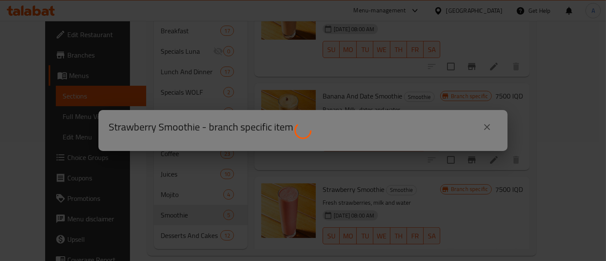
click at [504, 222] on div at bounding box center [303, 130] width 606 height 261
click at [311, 121] on div at bounding box center [303, 130] width 606 height 261
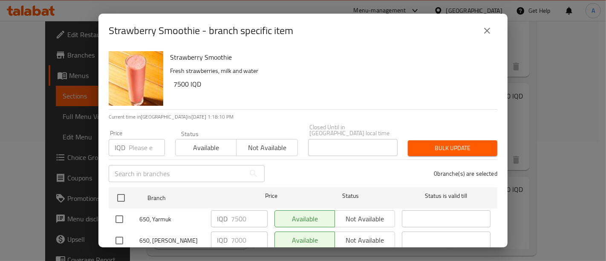
click at [336, 158] on div "0 branche(s) are selected" at bounding box center [386, 173] width 233 height 31
click at [486, 35] on icon "close" at bounding box center [487, 31] width 10 height 10
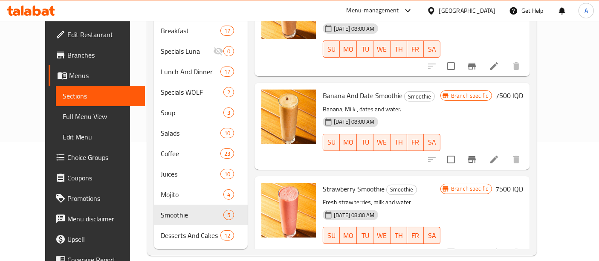
scroll to position [225, 0]
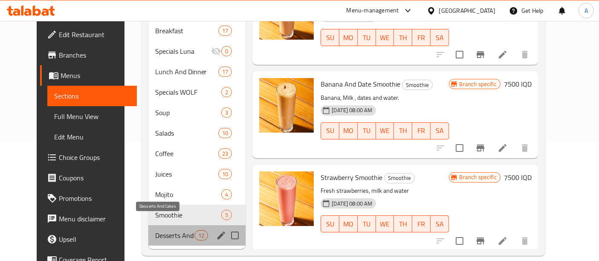
click at [155, 230] on span "Desserts And Cakes" at bounding box center [175, 235] width 40 height 10
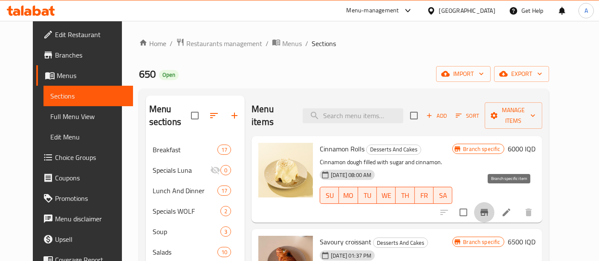
click at [489, 207] on icon "Branch-specific-item" at bounding box center [484, 212] width 10 height 10
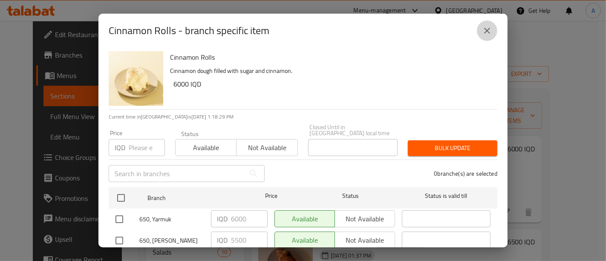
click at [489, 28] on icon "close" at bounding box center [487, 31] width 6 height 6
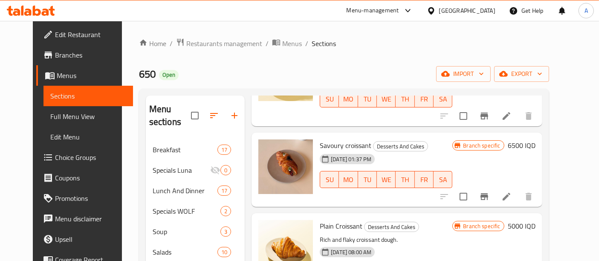
scroll to position [98, 0]
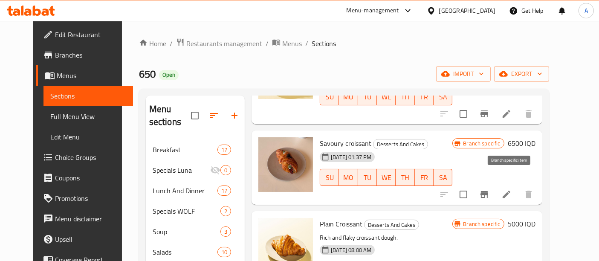
click at [495, 188] on button "Branch-specific-item" at bounding box center [484, 194] width 20 height 20
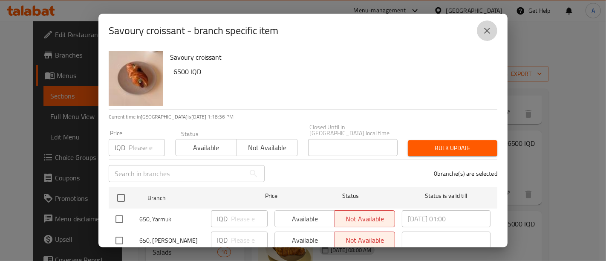
click at [481, 27] on button "close" at bounding box center [487, 30] width 20 height 20
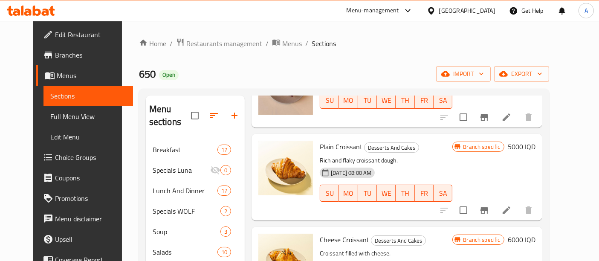
scroll to position [176, 0]
click at [495, 200] on button "Branch-specific-item" at bounding box center [484, 210] width 20 height 20
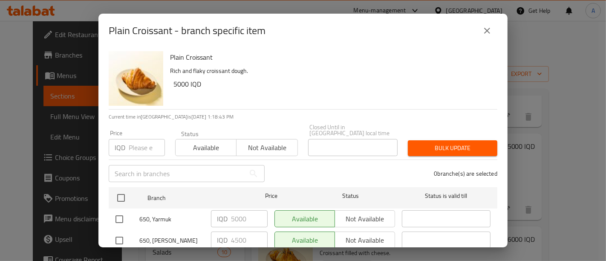
click at [483, 35] on icon "close" at bounding box center [487, 31] width 10 height 10
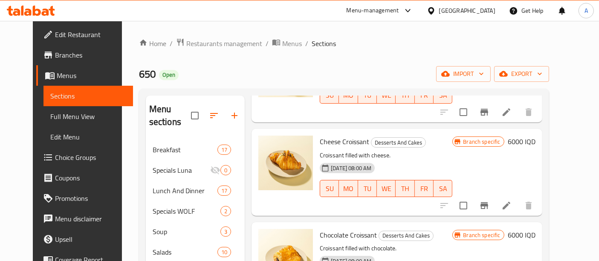
scroll to position [275, 0]
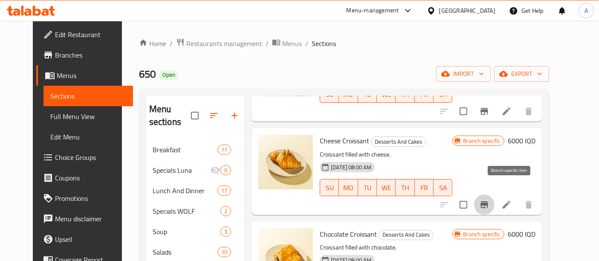
click at [489, 200] on icon "Branch-specific-item" at bounding box center [484, 205] width 10 height 10
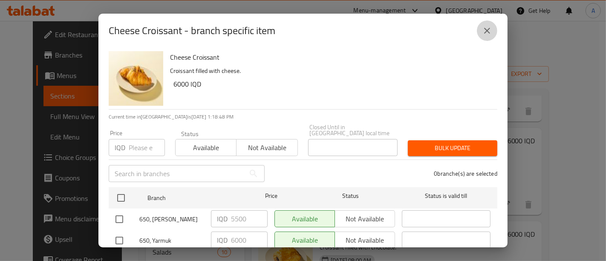
click at [490, 29] on icon "close" at bounding box center [487, 31] width 10 height 10
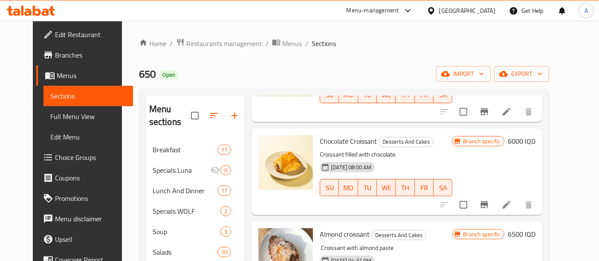
scroll to position [371, 0]
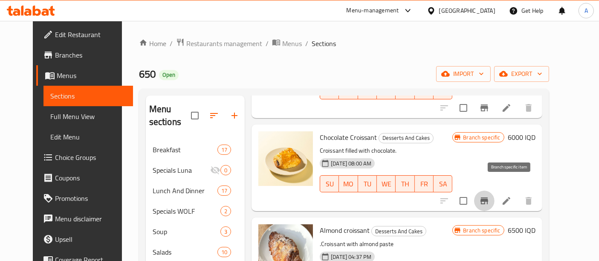
click at [489, 196] on icon "Branch-specific-item" at bounding box center [484, 201] width 10 height 10
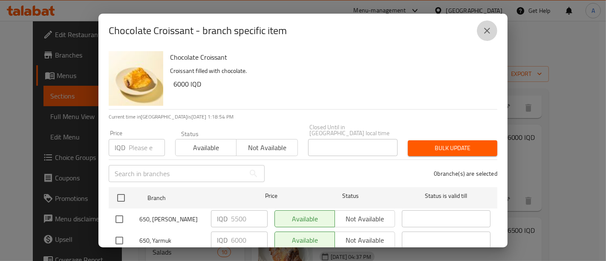
click at [490, 32] on icon "close" at bounding box center [487, 31] width 10 height 10
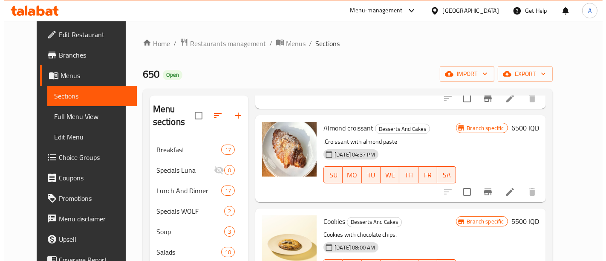
scroll to position [474, 0]
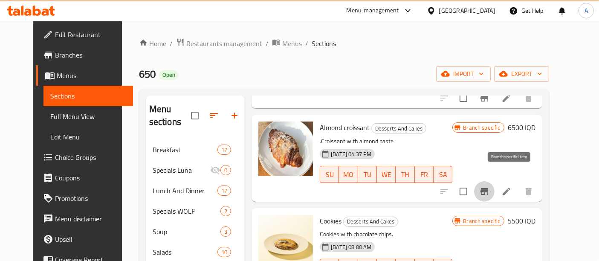
click at [489, 186] on icon "Branch-specific-item" at bounding box center [484, 191] width 10 height 10
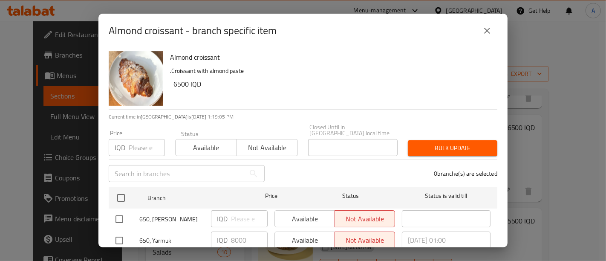
click at [122, 214] on input "checkbox" at bounding box center [119, 219] width 18 height 18
checkbox input "true"
click at [250, 217] on input "number" at bounding box center [249, 218] width 37 height 17
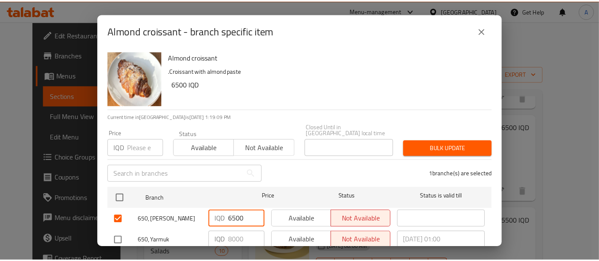
scroll to position [20, 0]
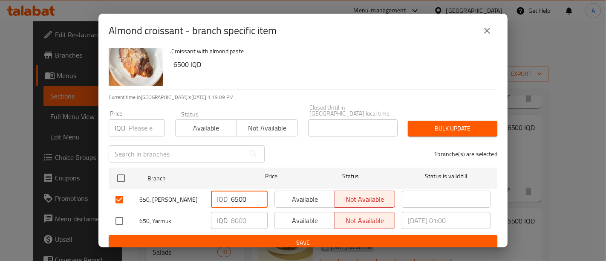
type input "6500"
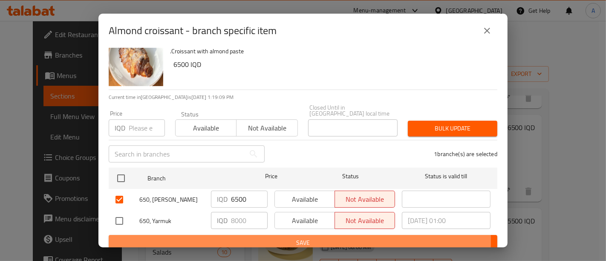
click at [266, 237] on span "Save" at bounding box center [303, 242] width 375 height 11
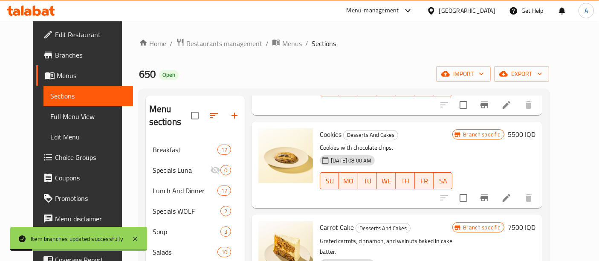
scroll to position [562, 0]
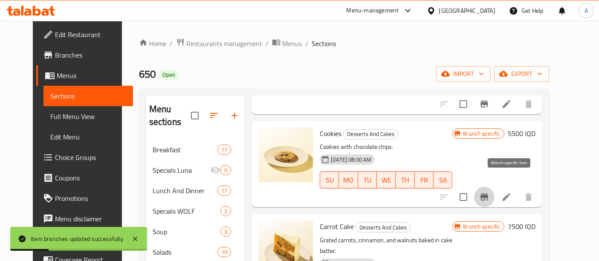
click at [488, 194] on icon "Branch-specific-item" at bounding box center [485, 197] width 8 height 7
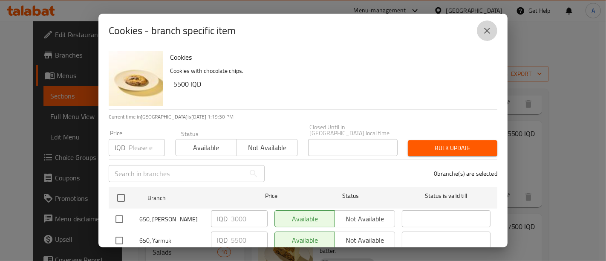
click at [489, 33] on icon "close" at bounding box center [487, 31] width 10 height 10
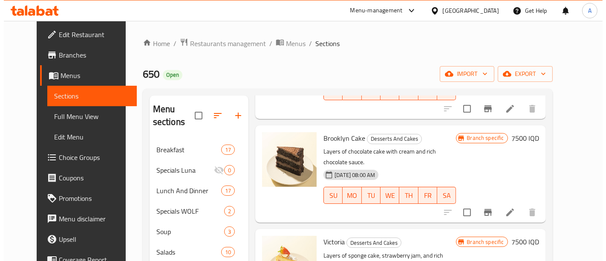
scroll to position [767, 0]
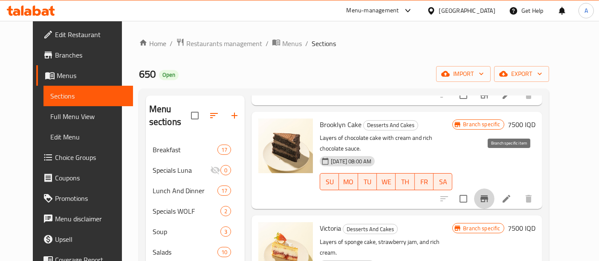
click at [488, 195] on icon "Branch-specific-item" at bounding box center [485, 198] width 8 height 7
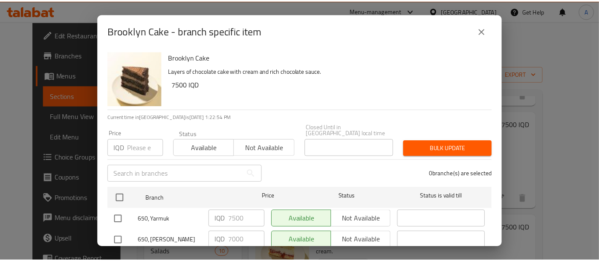
scroll to position [20, 0]
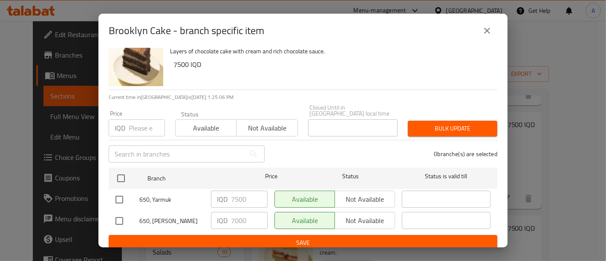
click at [481, 25] on button "close" at bounding box center [487, 30] width 20 height 20
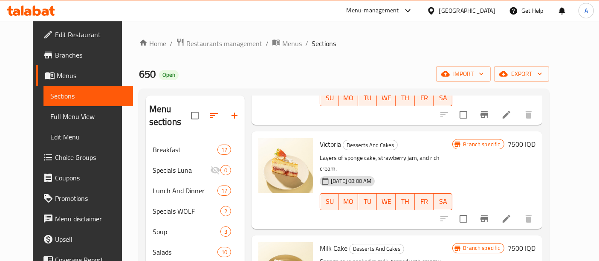
scroll to position [852, 0]
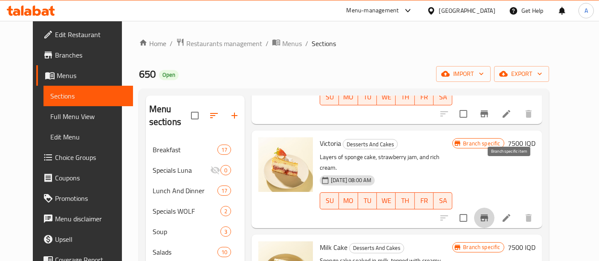
click at [489, 213] on icon "Branch-specific-item" at bounding box center [484, 218] width 10 height 10
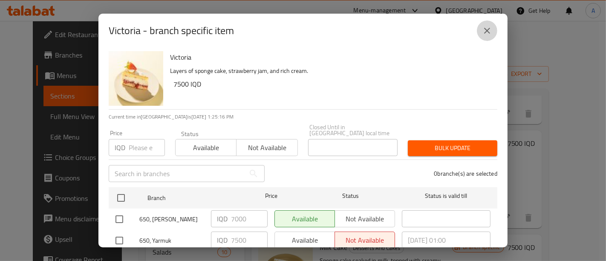
click at [485, 39] on button "close" at bounding box center [487, 30] width 20 height 20
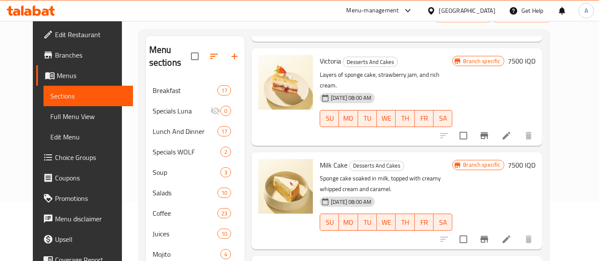
scroll to position [60, 0]
click at [495, 229] on button "Branch-specific-item" at bounding box center [484, 239] width 20 height 20
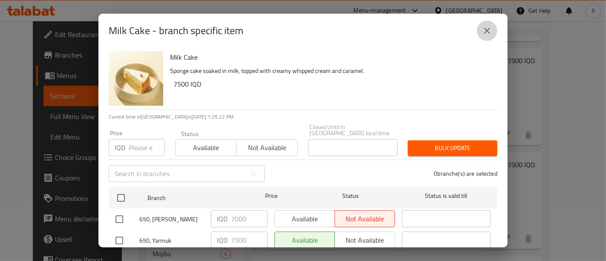
click at [492, 27] on icon "close" at bounding box center [487, 31] width 10 height 10
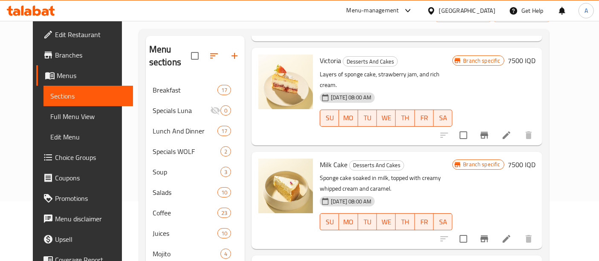
scroll to position [119, 0]
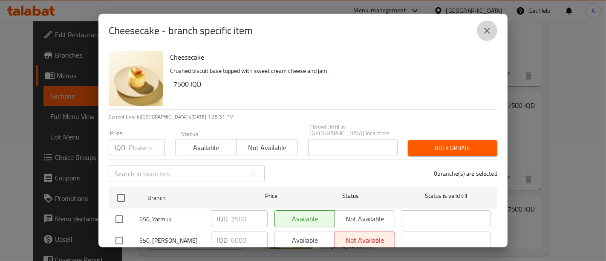
click at [488, 32] on icon "close" at bounding box center [487, 31] width 10 height 10
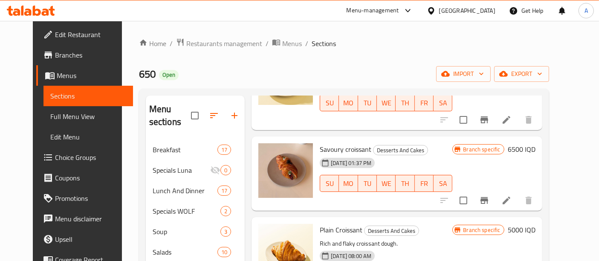
scroll to position [0, 0]
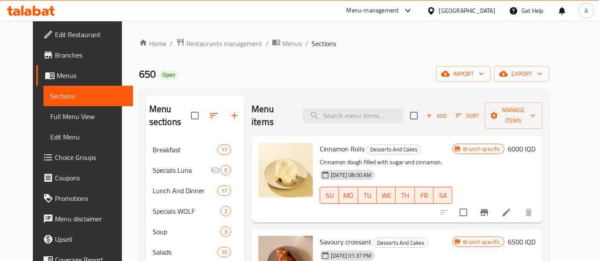
click at [261, 72] on div "650 Open import export" at bounding box center [344, 74] width 410 height 16
click at [542, 74] on span "export" at bounding box center [521, 74] width 41 height 11
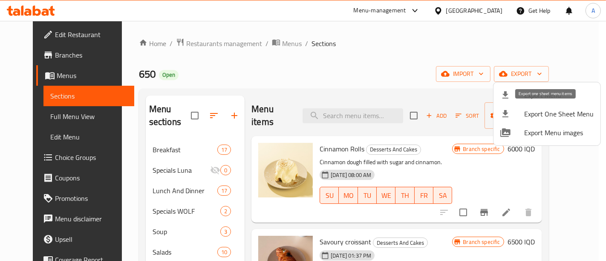
click at [522, 113] on div at bounding box center [513, 114] width 24 height 10
click at [344, 66] on div at bounding box center [303, 130] width 606 height 261
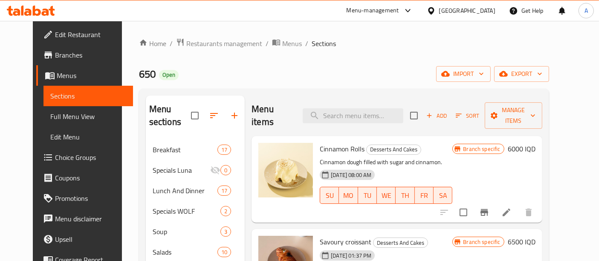
click at [335, 76] on div "650 Open import export" at bounding box center [344, 74] width 410 height 16
